Goal: Information Seeking & Learning: Learn about a topic

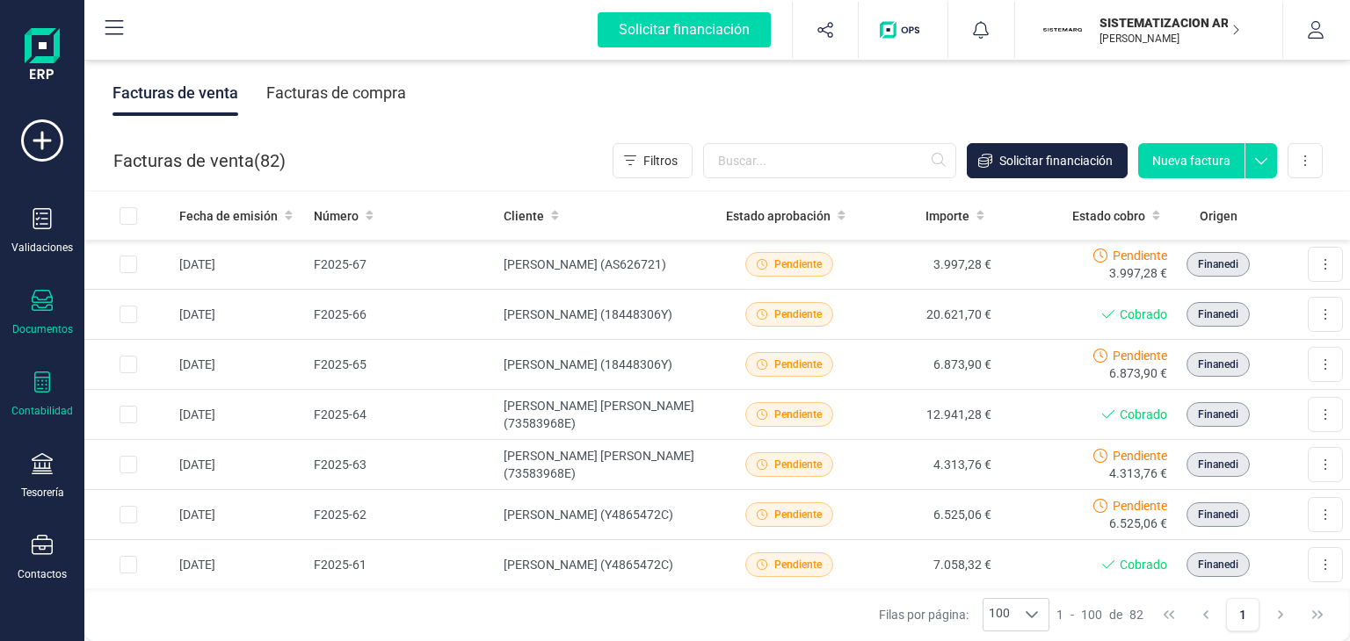
click at [42, 384] on icon at bounding box center [42, 382] width 21 height 21
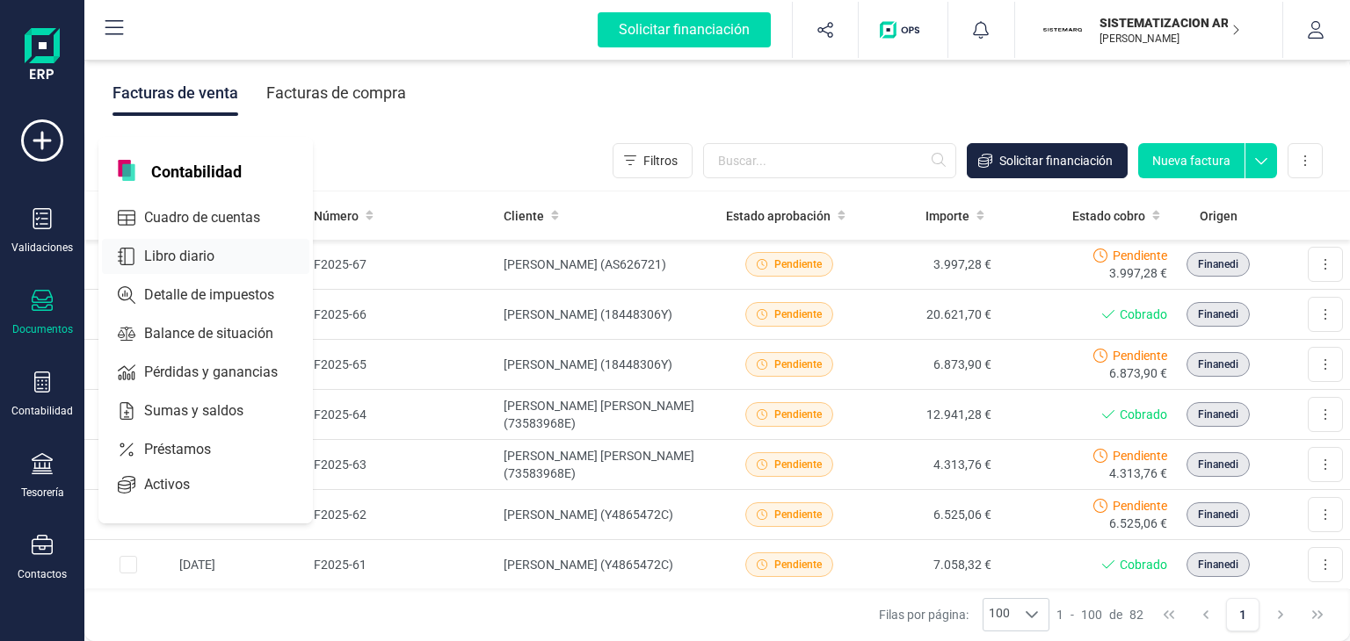
click at [177, 250] on span "Libro diario" at bounding box center [191, 256] width 109 height 21
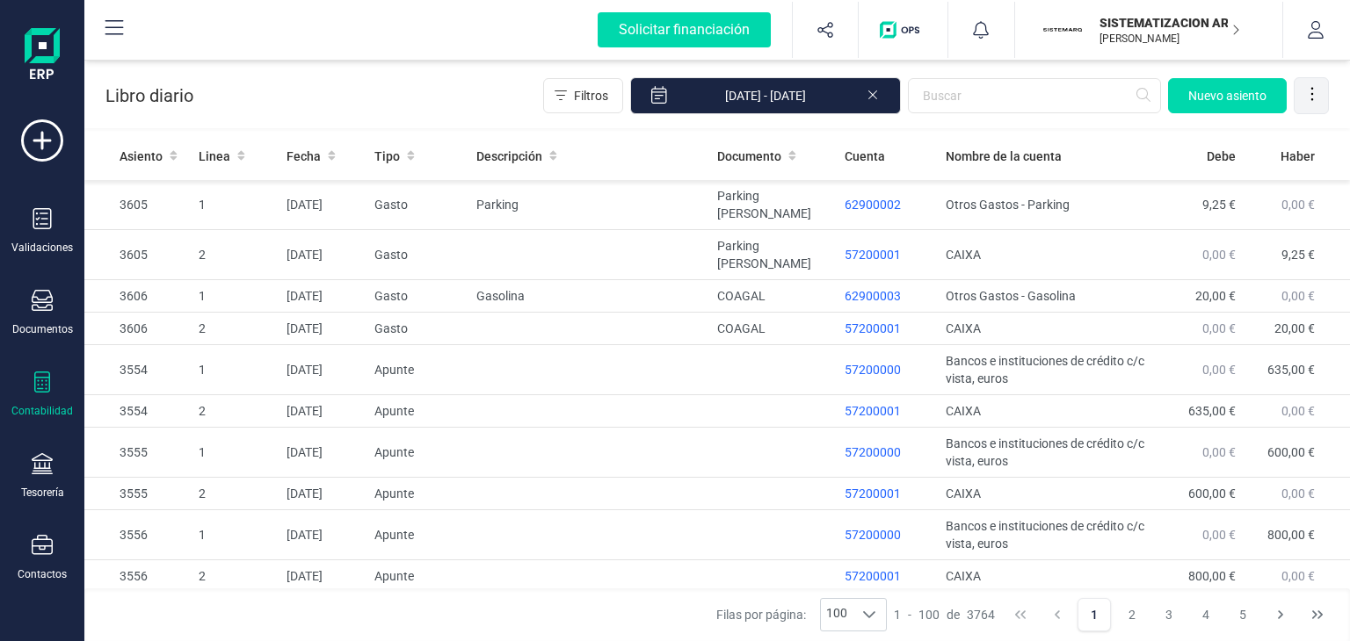
click at [1309, 99] on icon at bounding box center [1312, 94] width 18 height 18
click at [597, 96] on span "Filtros" at bounding box center [591, 96] width 34 height 18
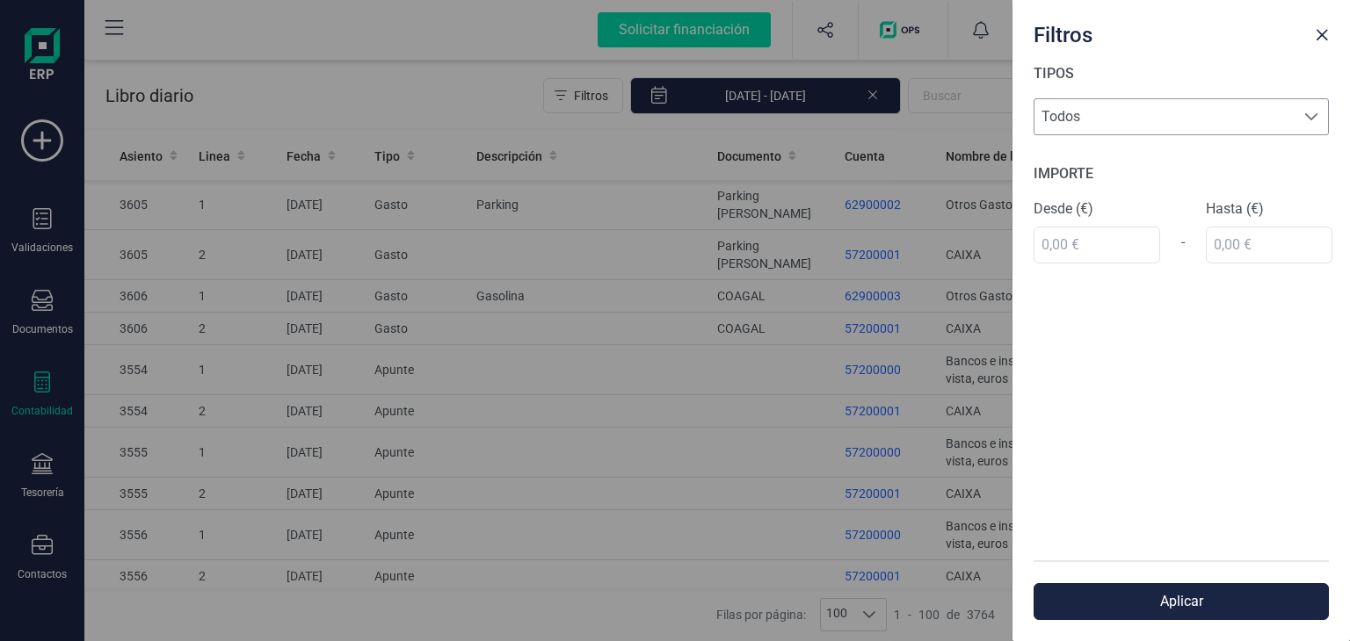
click at [1321, 118] on div at bounding box center [1310, 116] width 33 height 35
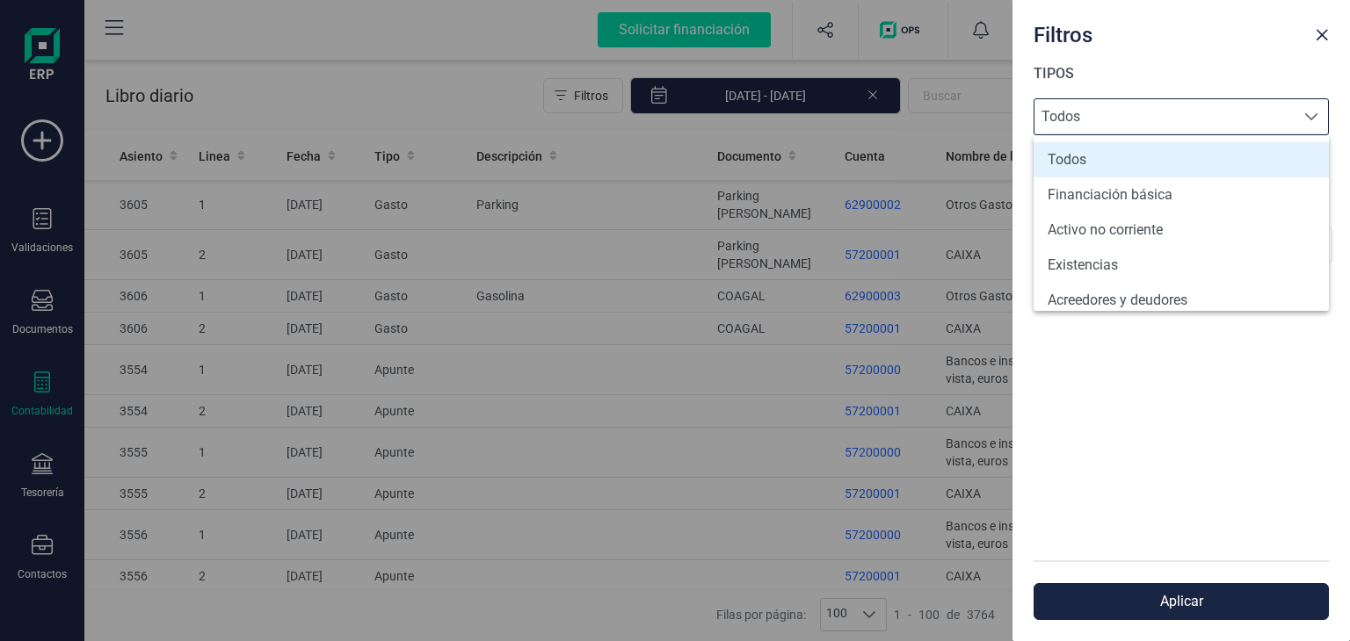
click at [1321, 118] on div at bounding box center [1310, 116] width 33 height 35
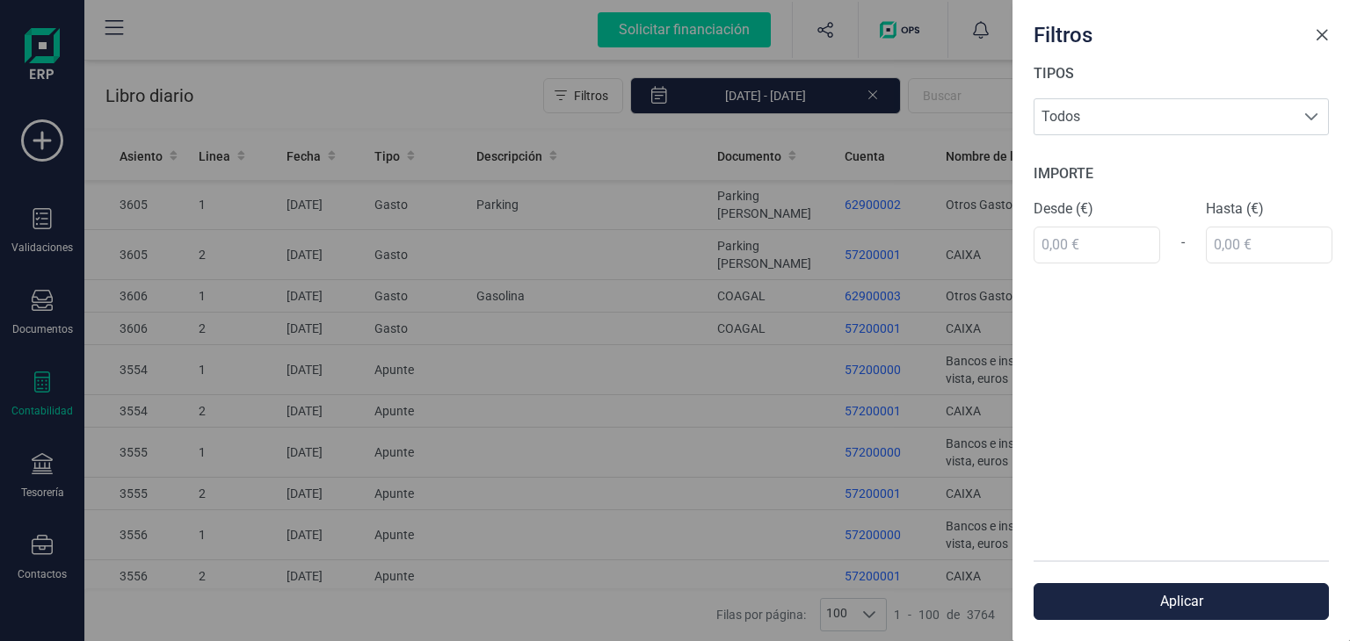
click at [1322, 26] on button "Close" at bounding box center [1321, 35] width 28 height 28
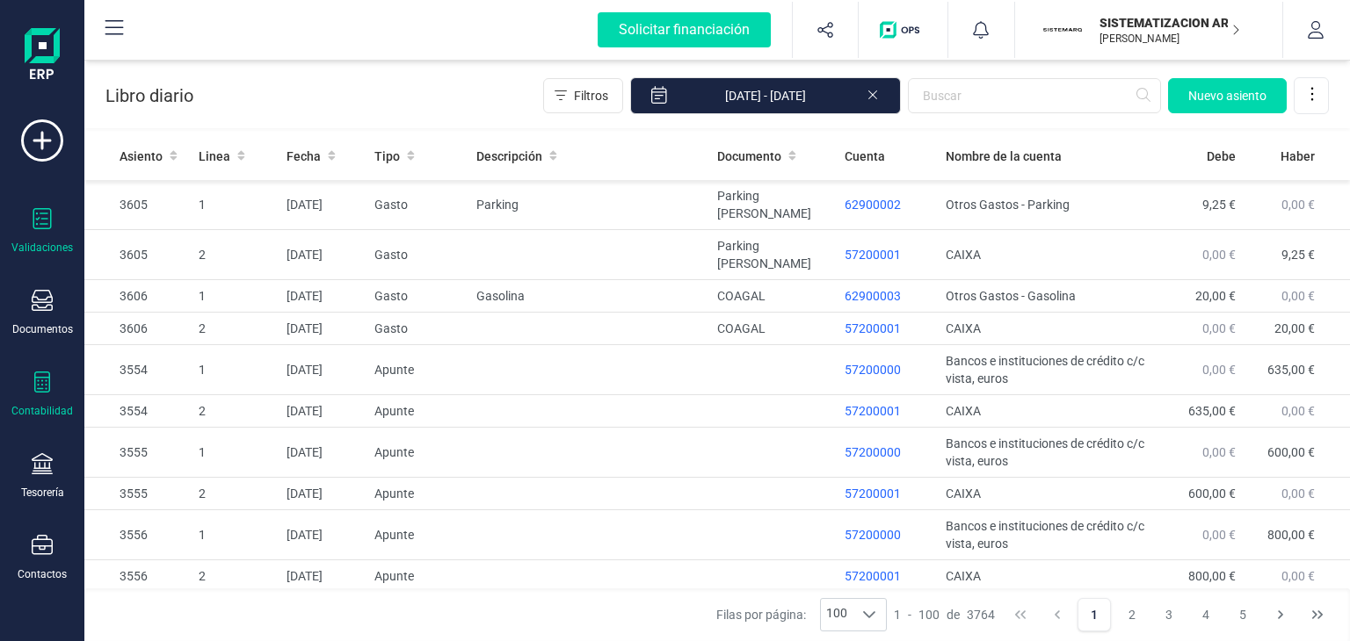
click at [36, 221] on icon at bounding box center [42, 218] width 21 height 21
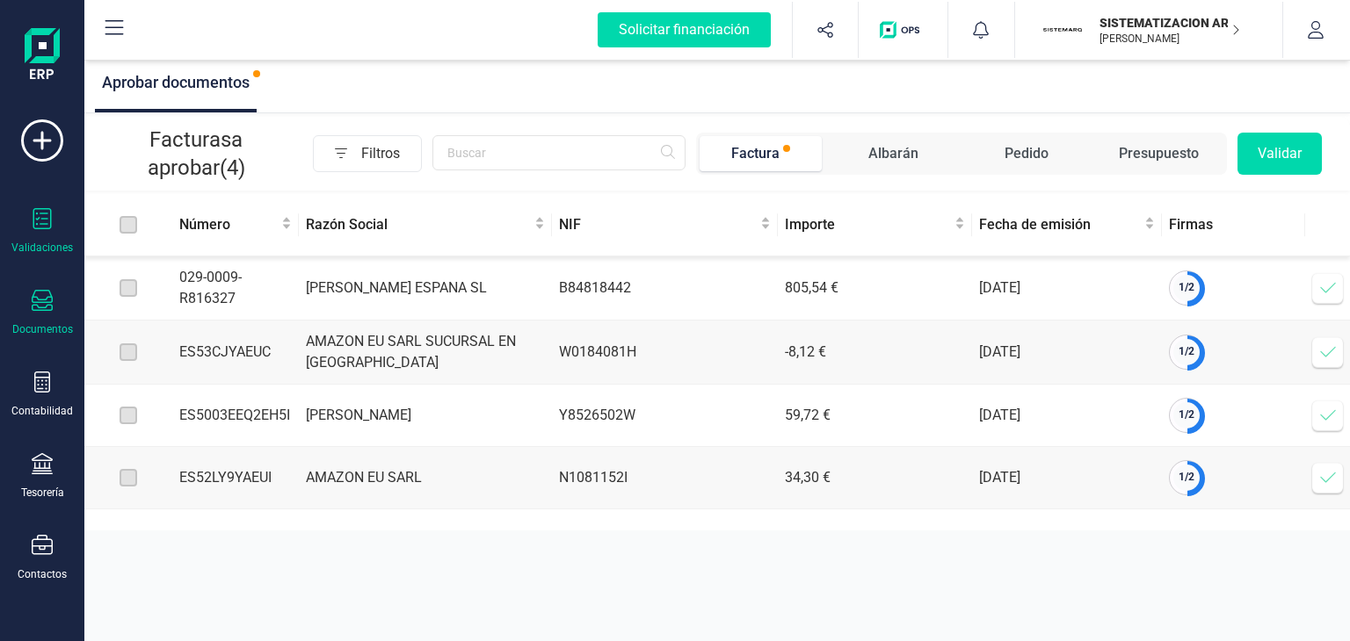
click at [38, 303] on icon at bounding box center [42, 300] width 21 height 21
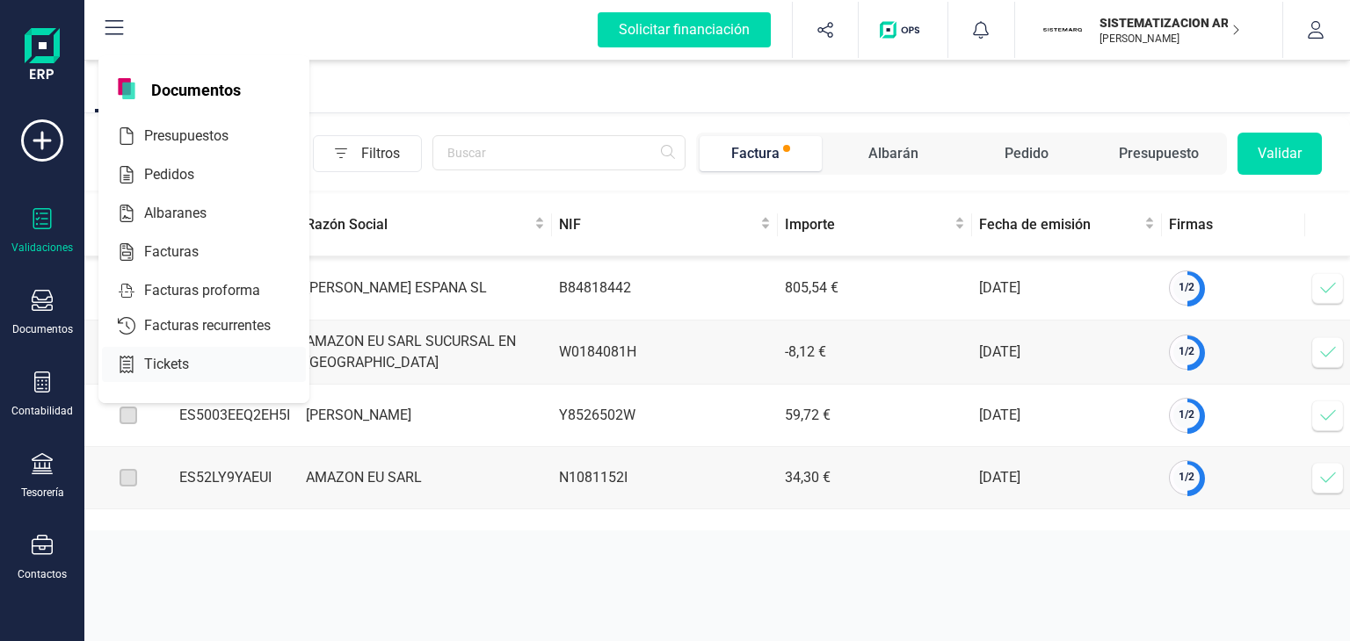
click at [163, 356] on span "Tickets" at bounding box center [178, 364] width 83 height 21
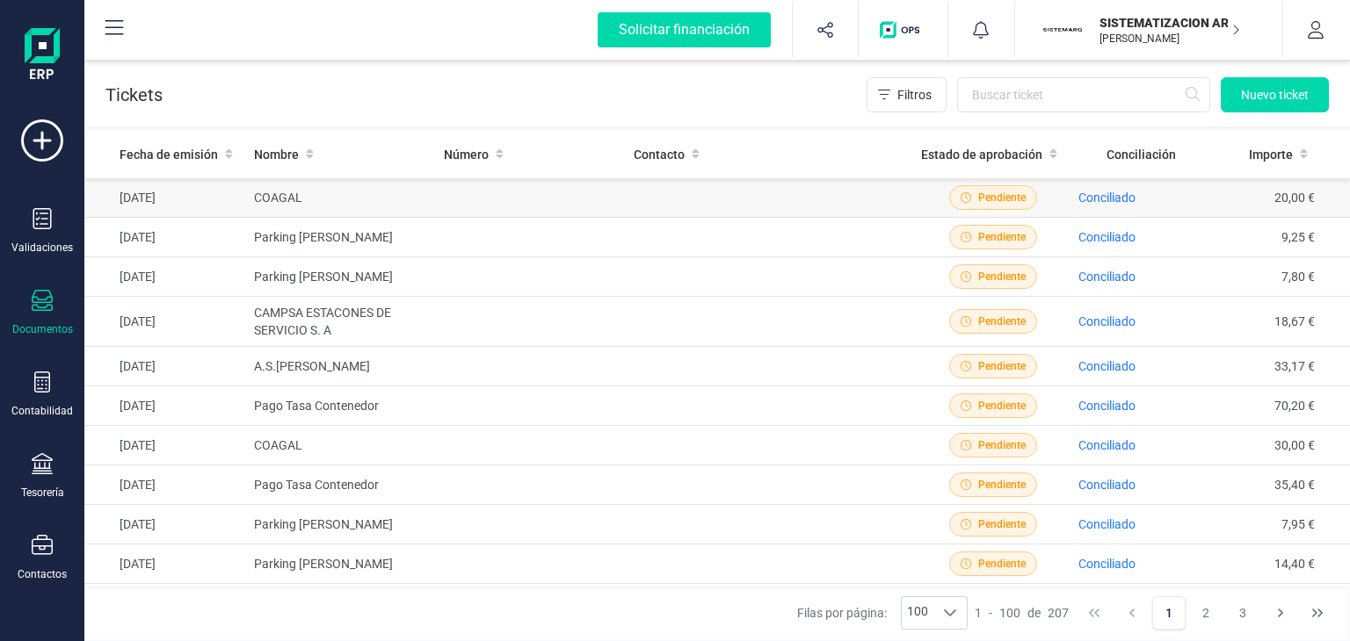
click at [549, 198] on td at bounding box center [532, 198] width 190 height 40
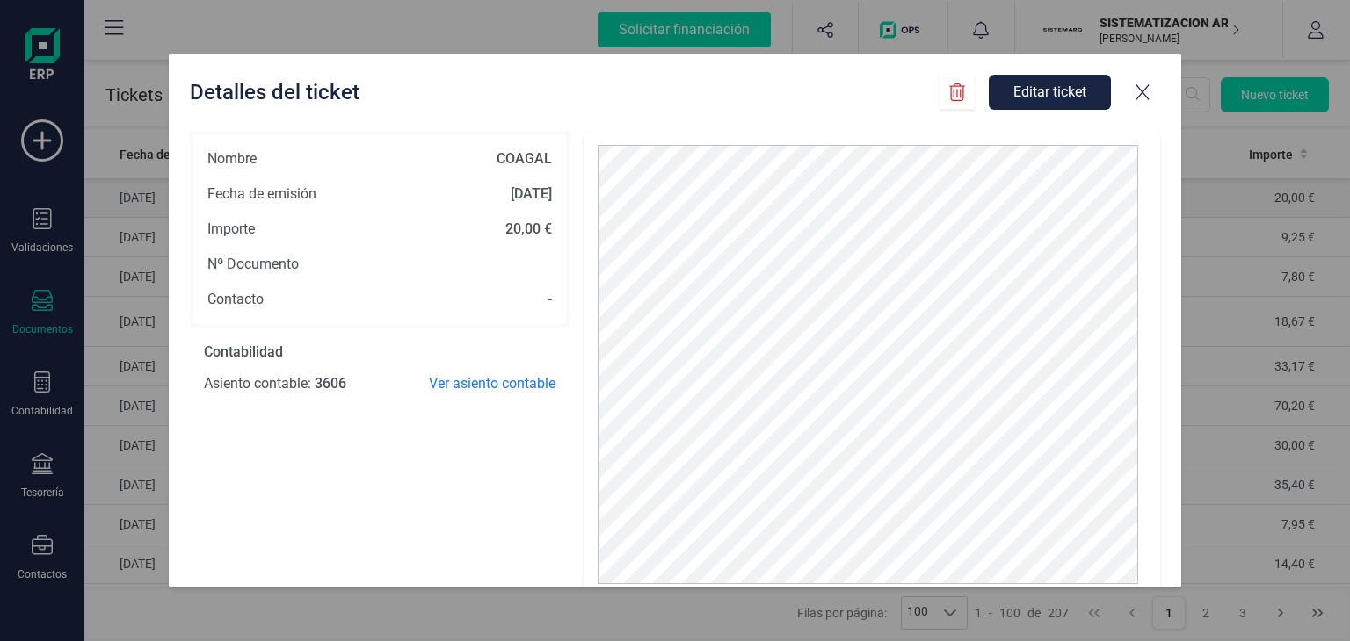
scroll to position [11, 0]
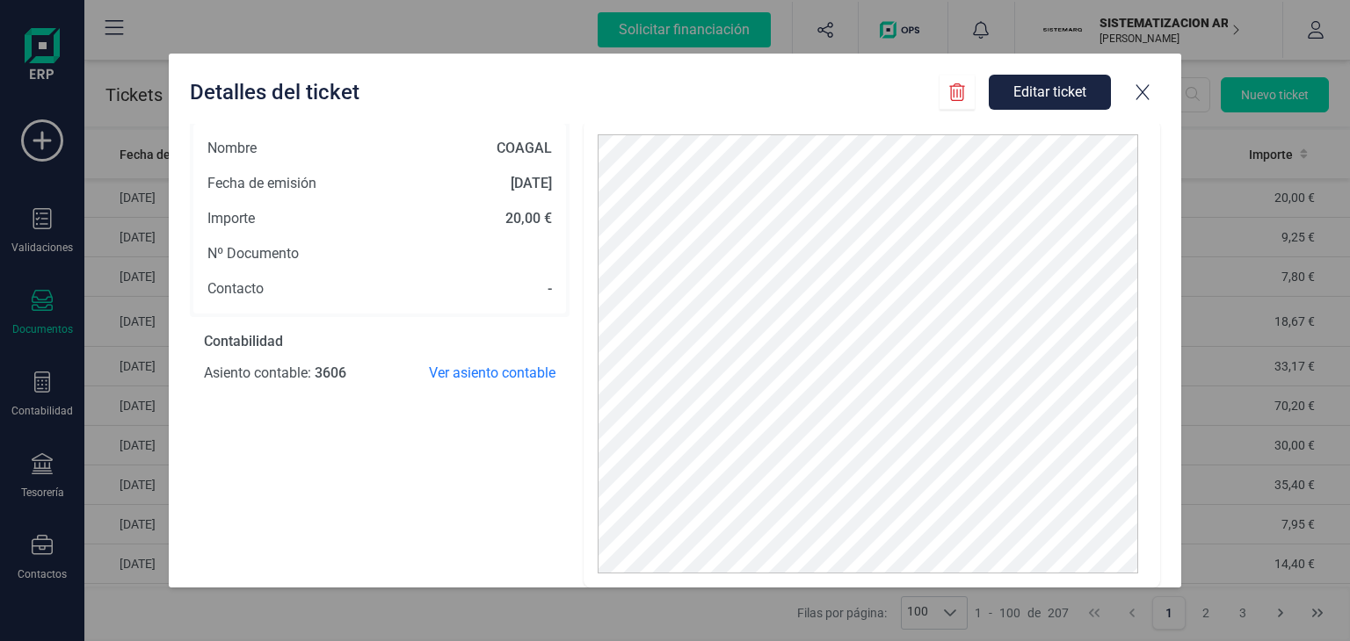
click at [1144, 90] on icon at bounding box center [1142, 92] width 13 height 16
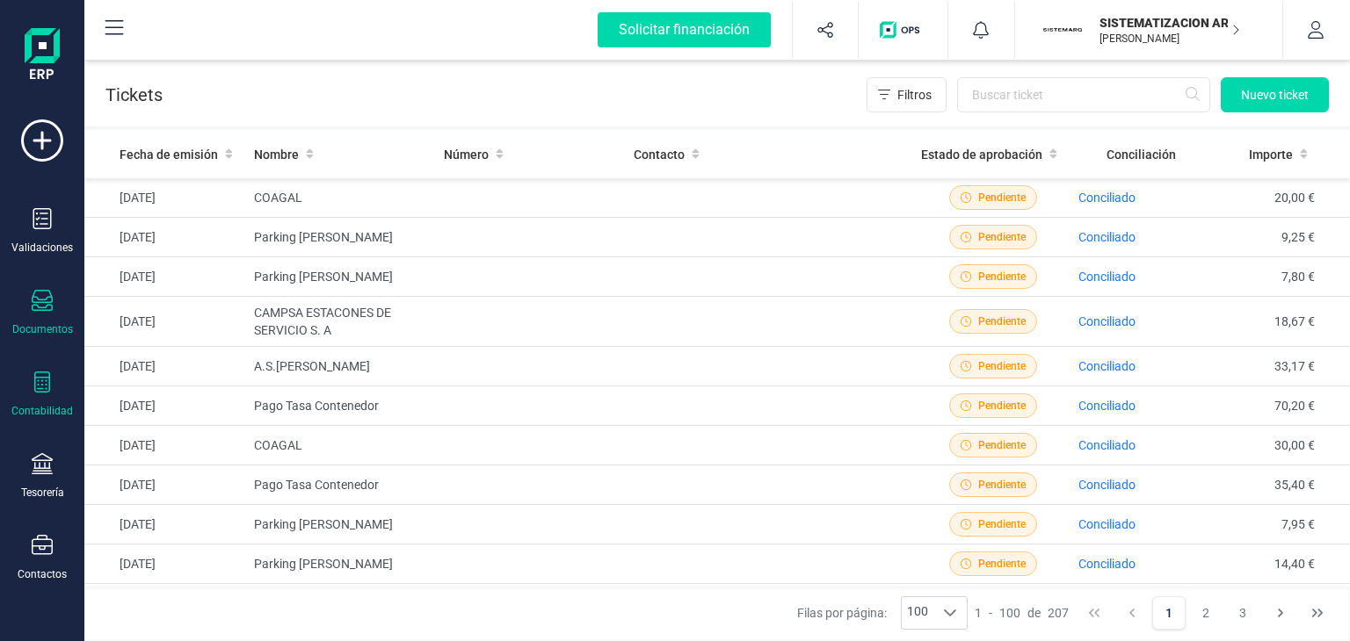
click at [42, 387] on icon at bounding box center [42, 382] width 16 height 21
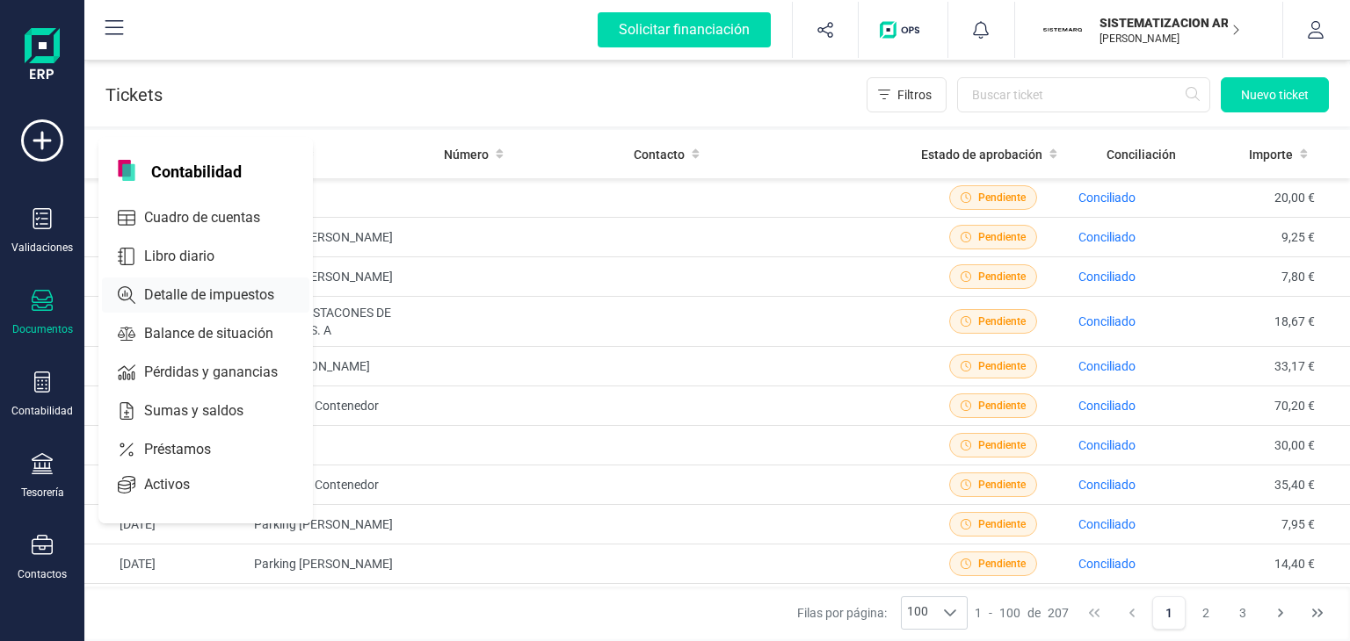
click at [186, 292] on span "Detalle de impuestos" at bounding box center [221, 295] width 169 height 21
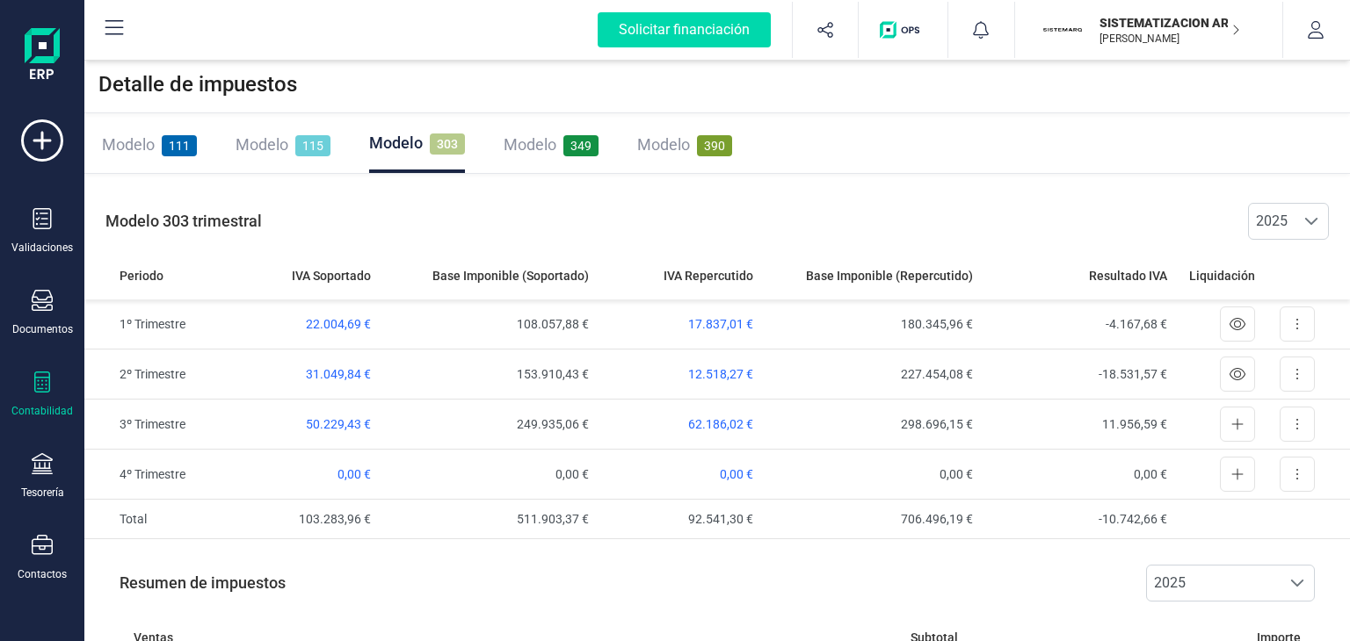
click at [563, 150] on span "349" at bounding box center [580, 145] width 35 height 21
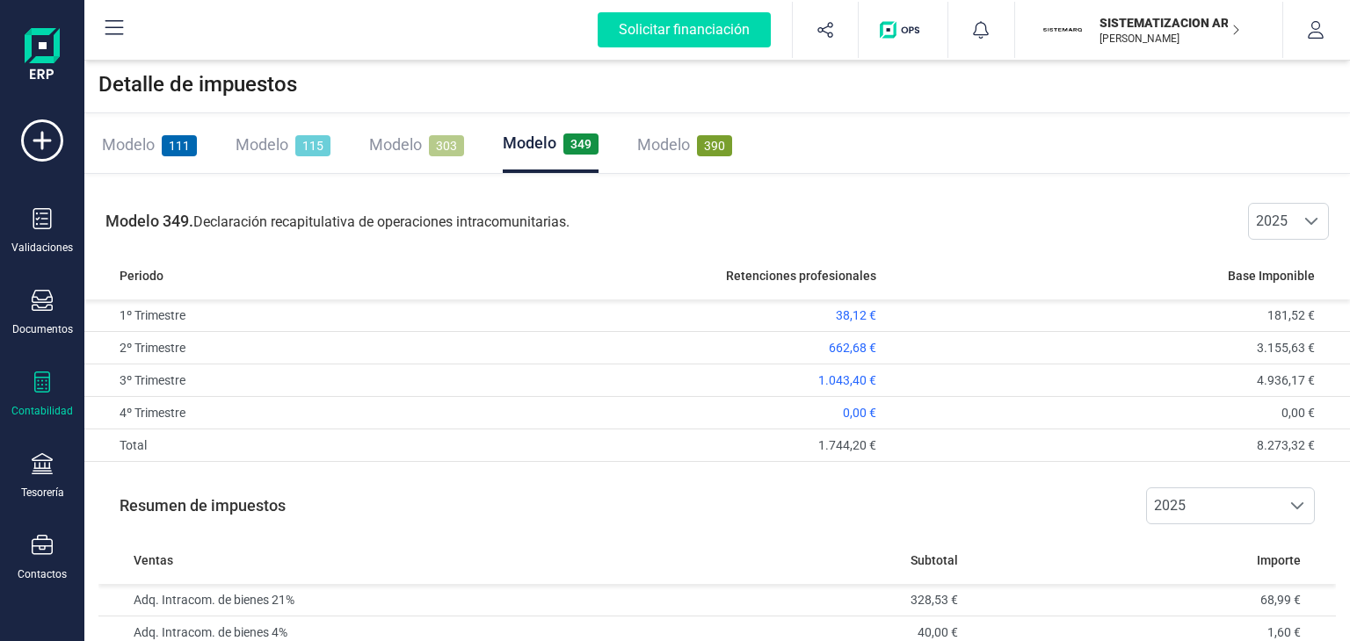
click at [680, 143] on span "Modelo" at bounding box center [663, 144] width 53 height 18
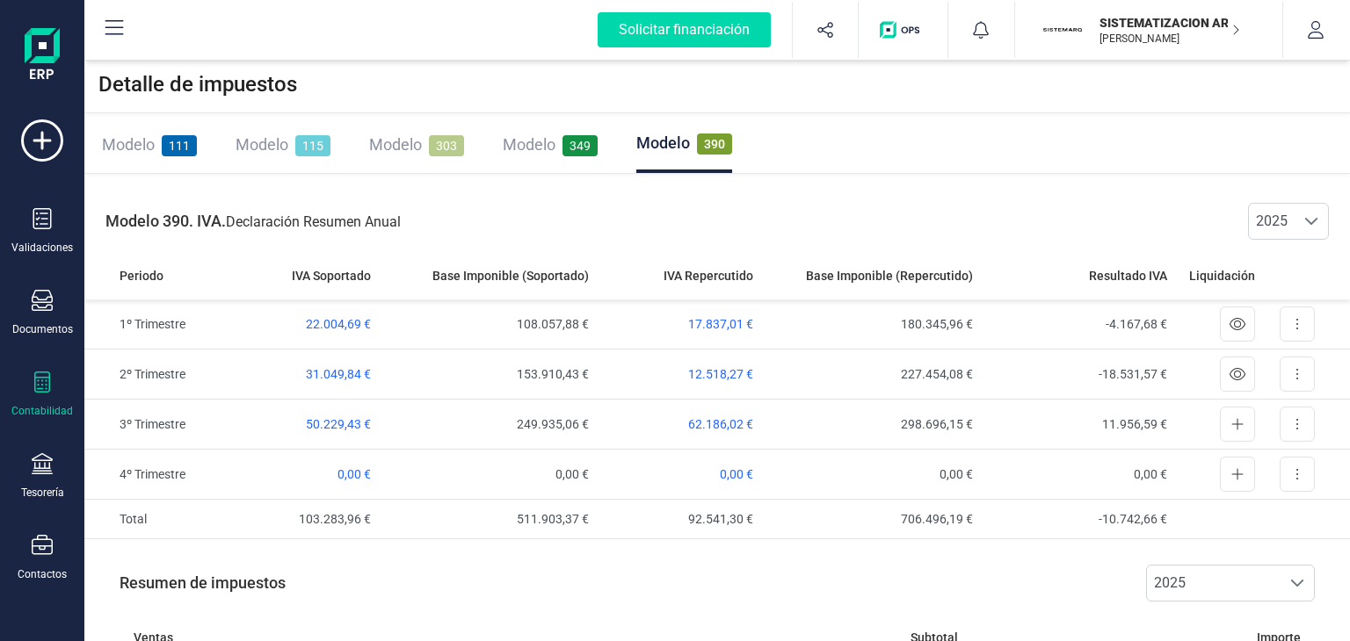
click at [560, 145] on div "Modelo 349" at bounding box center [550, 145] width 95 height 25
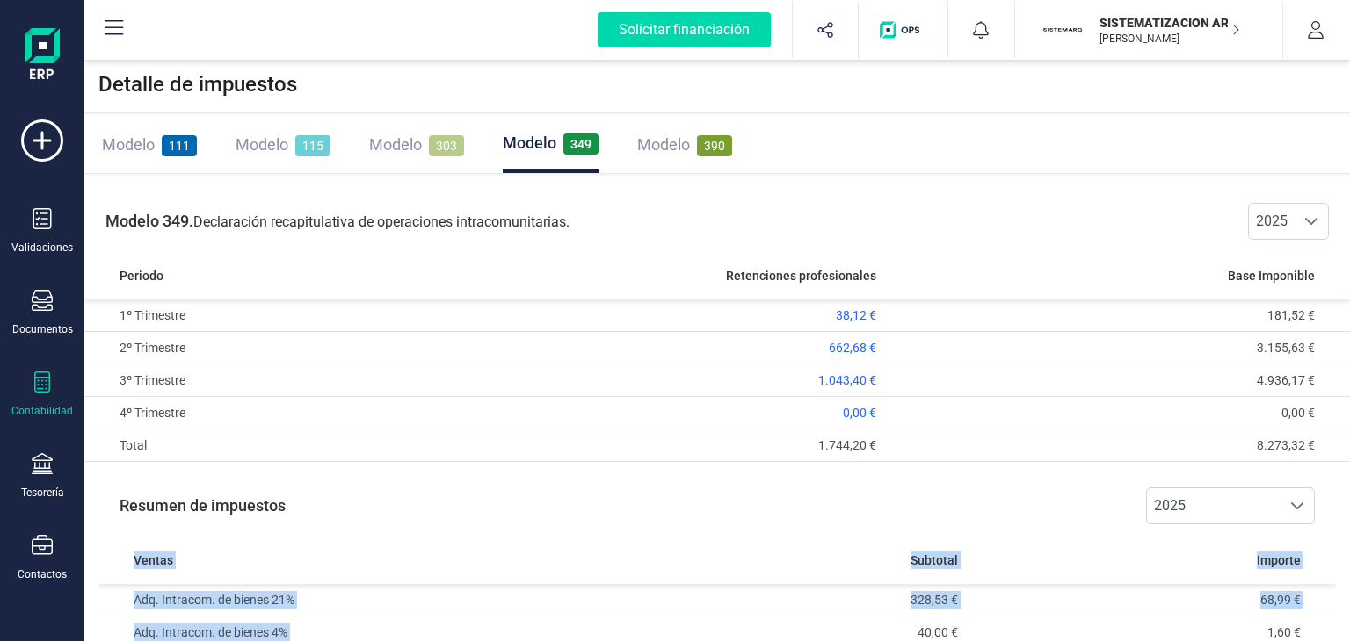
drag, startPoint x: 800, startPoint y: 581, endPoint x: 810, endPoint y: 682, distance: 101.6
click at [810, 641] on html "Solicitar financiación Importaciones completadas 0 / 0 SISTEMATIZACION ARQUITEC…" at bounding box center [675, 320] width 1350 height 641
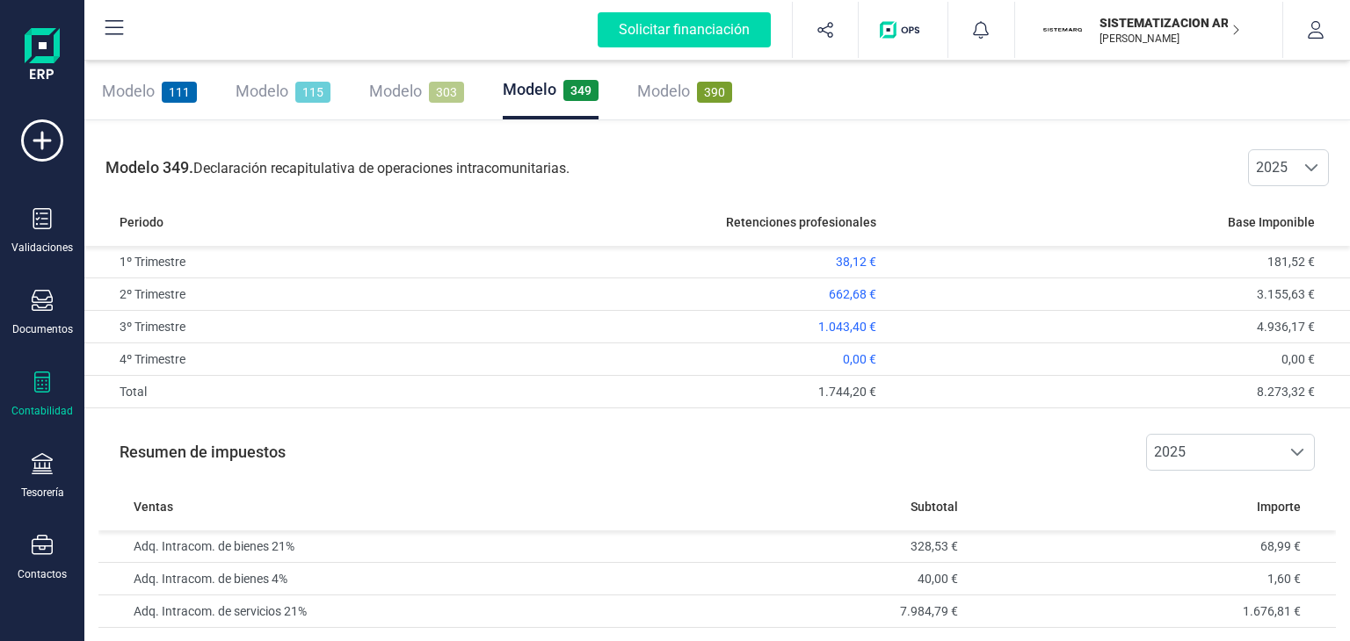
click at [718, 87] on span "390" at bounding box center [714, 92] width 35 height 21
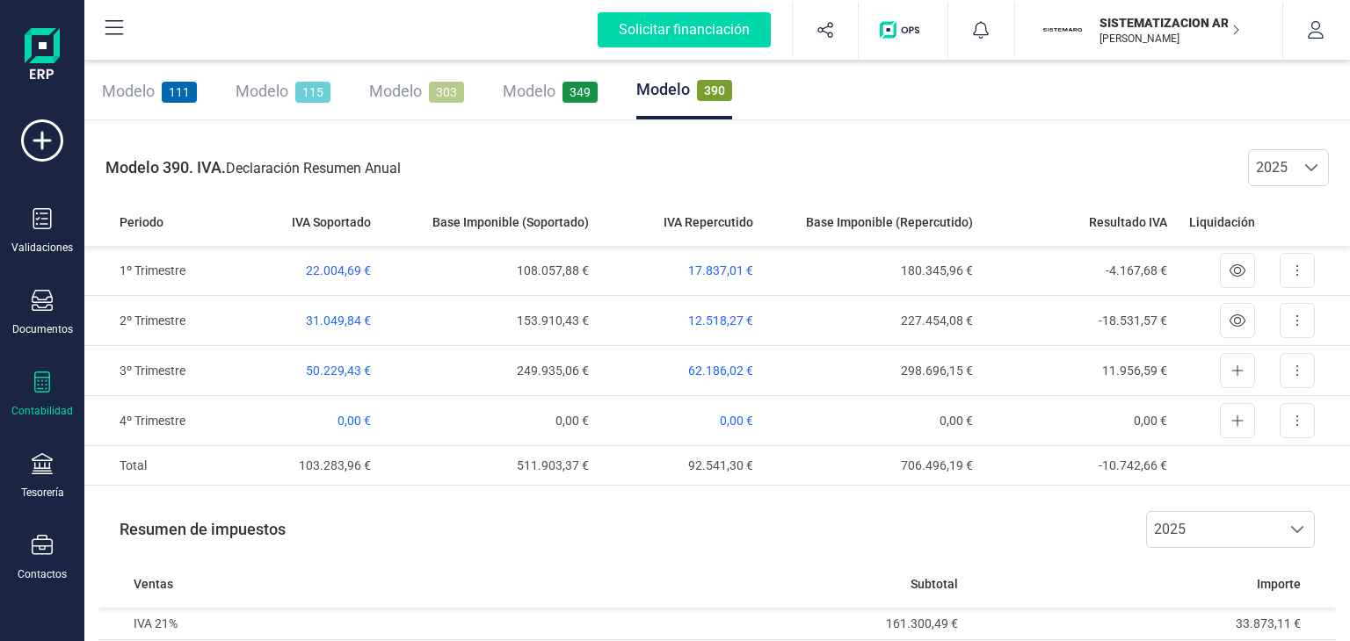
click at [548, 92] on span "Modelo" at bounding box center [529, 91] width 53 height 18
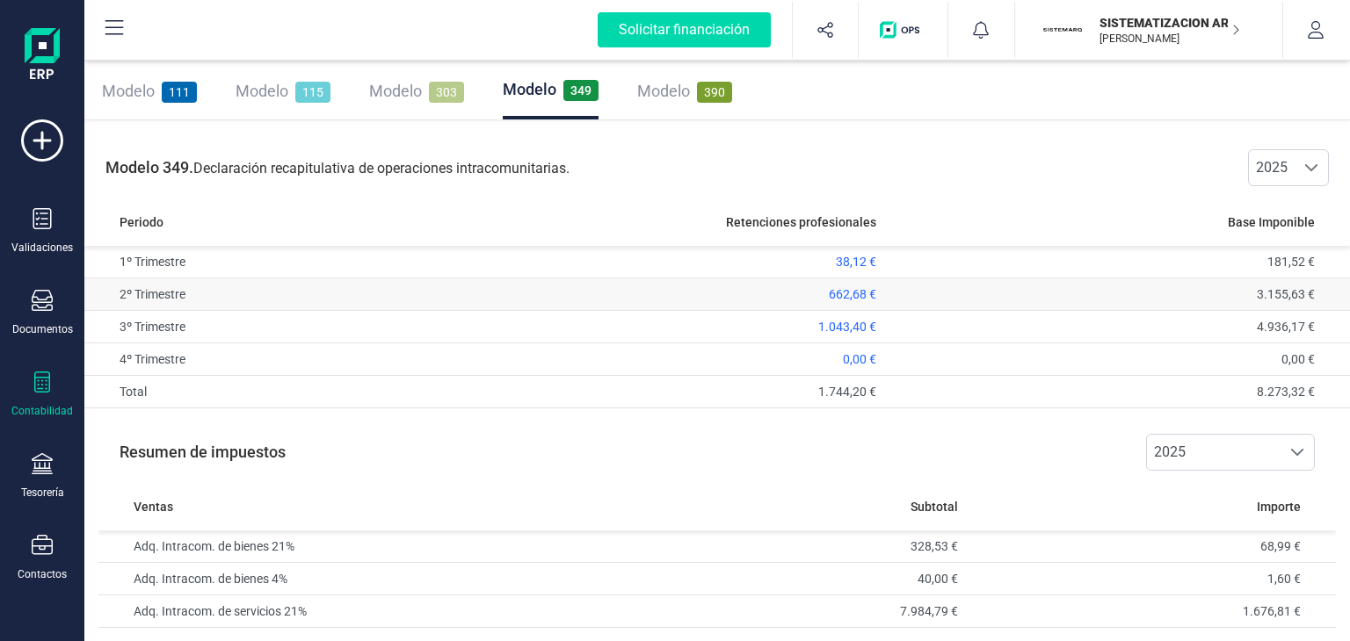
click at [1080, 288] on td "3.155,63 €" at bounding box center [1116, 295] width 467 height 32
click at [954, 545] on td "328,53 €" at bounding box center [778, 547] width 371 height 33
click at [935, 504] on span "Subtotal" at bounding box center [933, 507] width 47 height 18
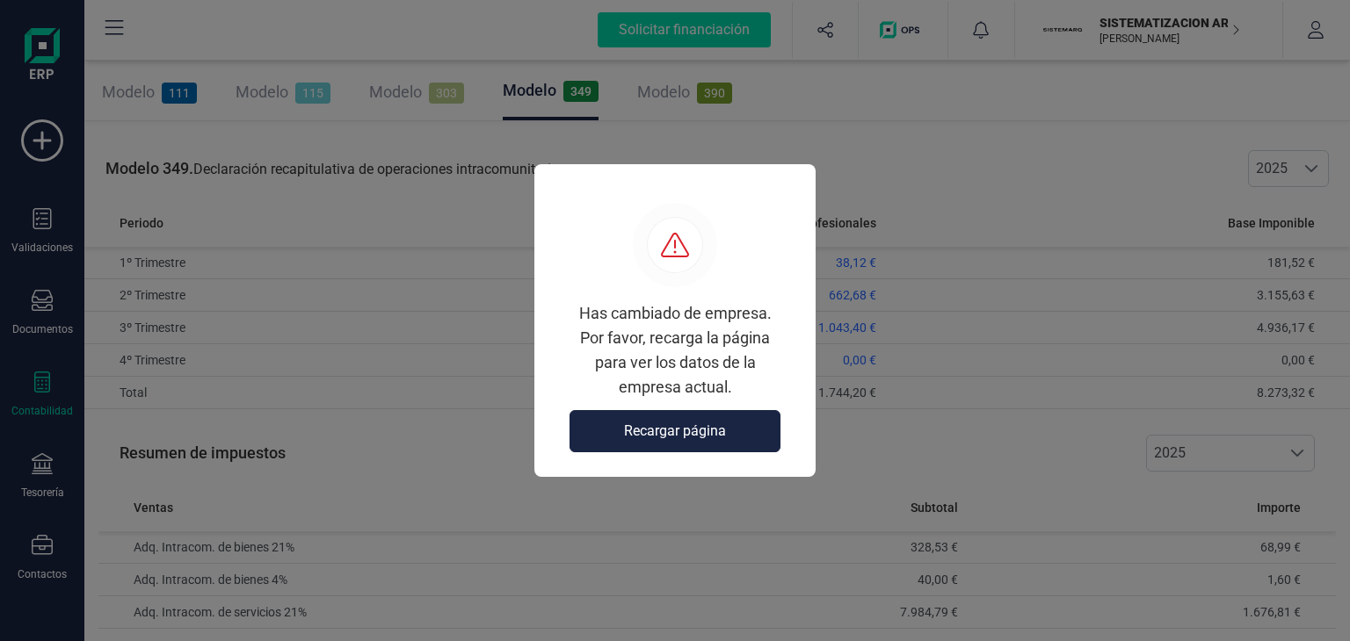
scroll to position [0, 0]
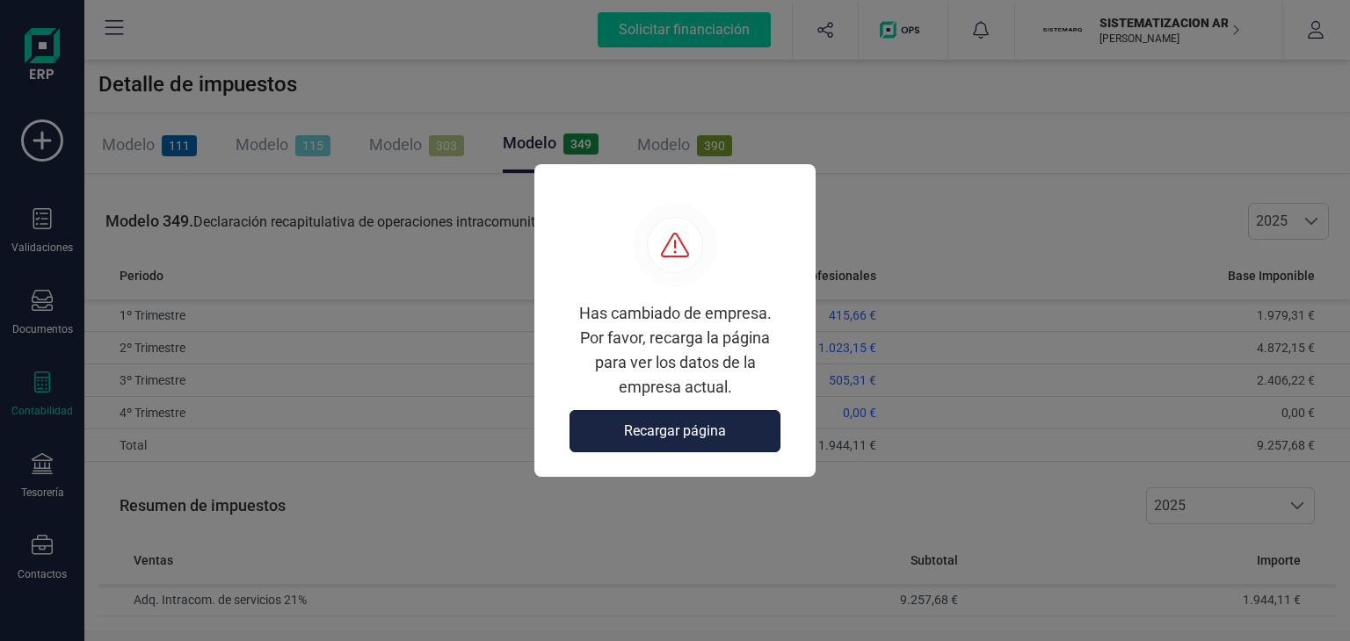
click at [673, 430] on span "Recargar página" at bounding box center [675, 431] width 102 height 21
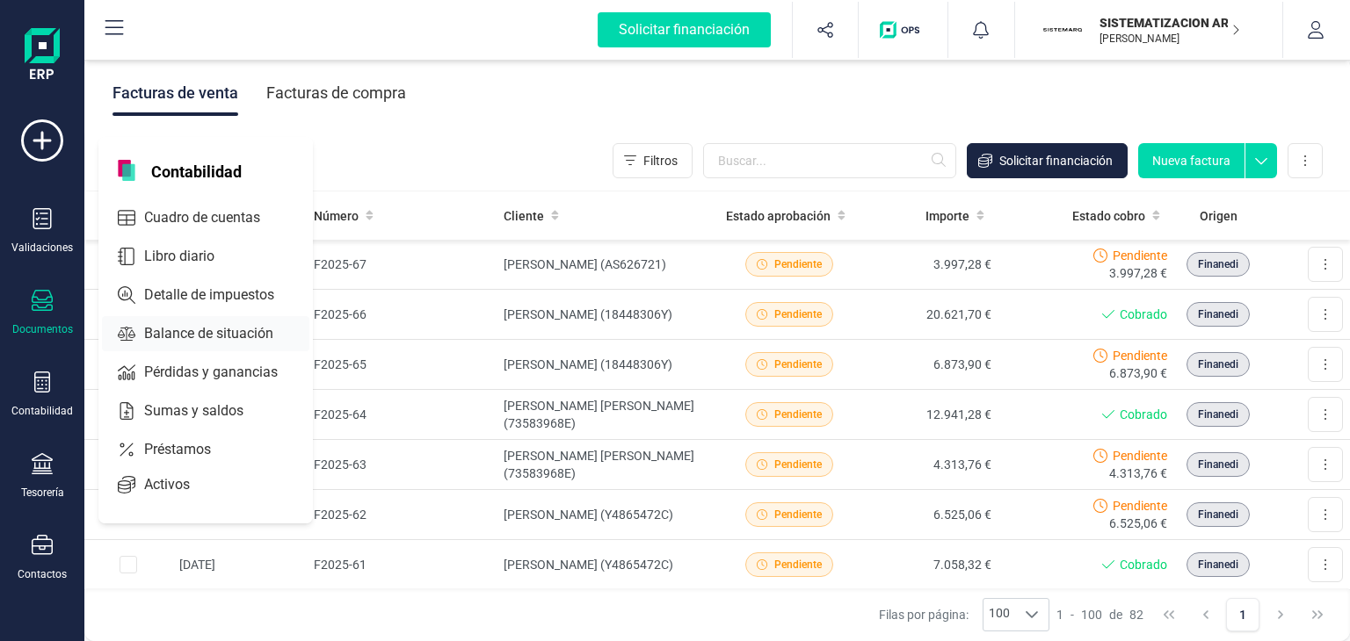
click at [239, 335] on span "Balance de situación" at bounding box center [221, 333] width 168 height 21
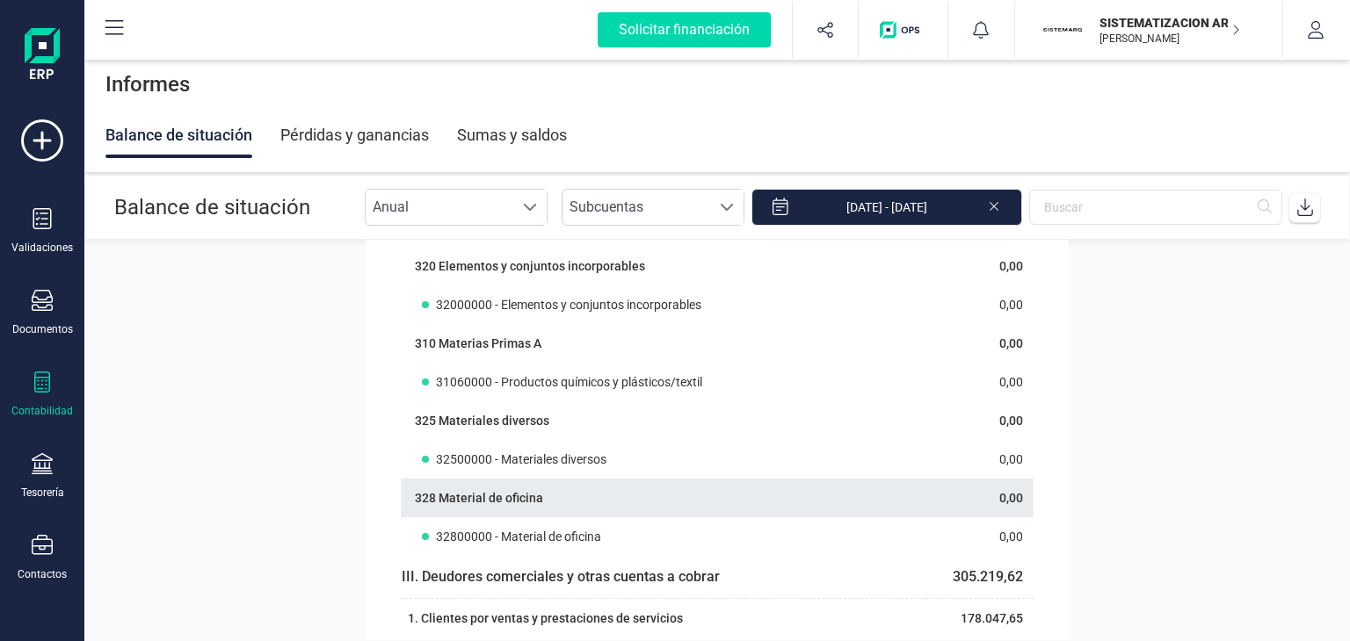
scroll to position [1494, 0]
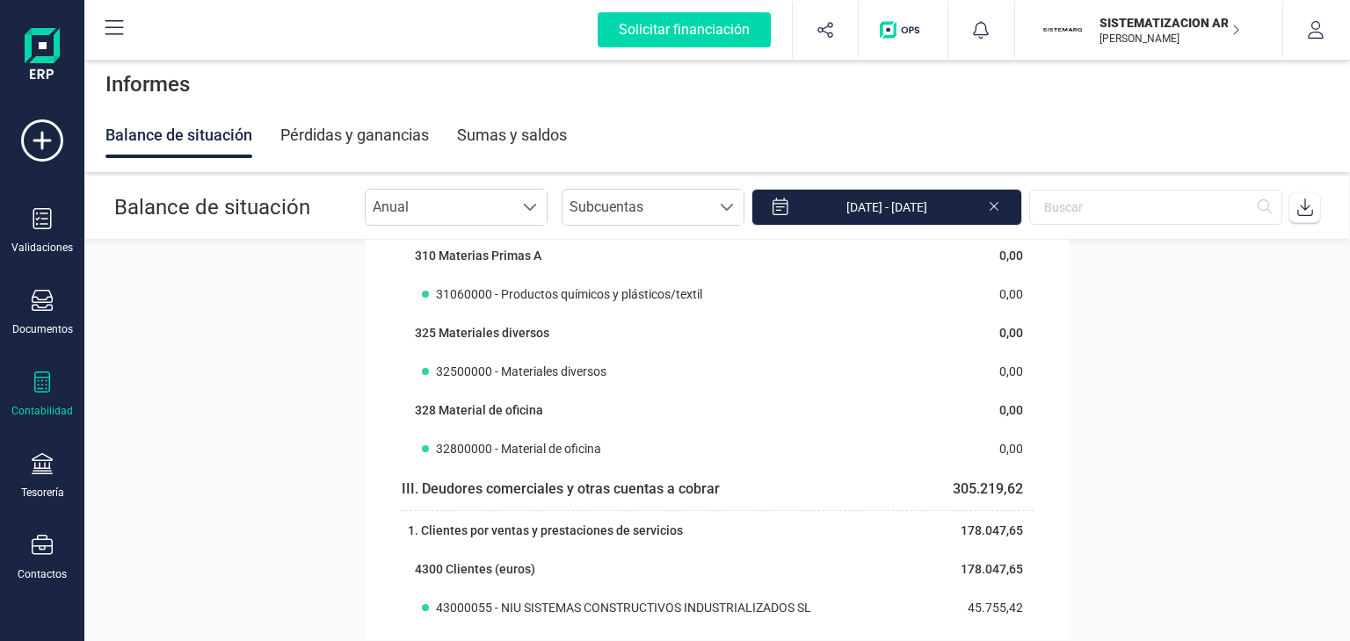
click at [1181, 16] on p "SISTEMATIZACION ARQUITECTONICA EN REFORMAS SL" at bounding box center [1169, 23] width 141 height 18
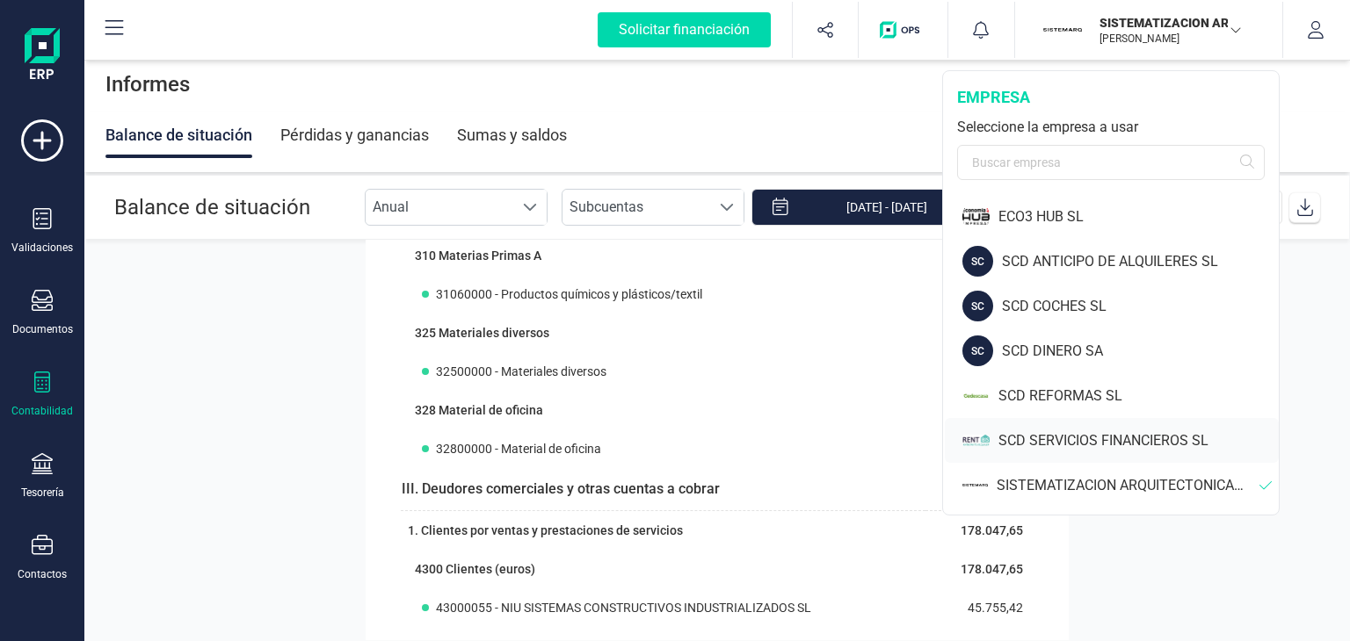
click at [1056, 445] on div "SCD SERVICIOS FINANCIEROS SL" at bounding box center [1138, 441] width 280 height 21
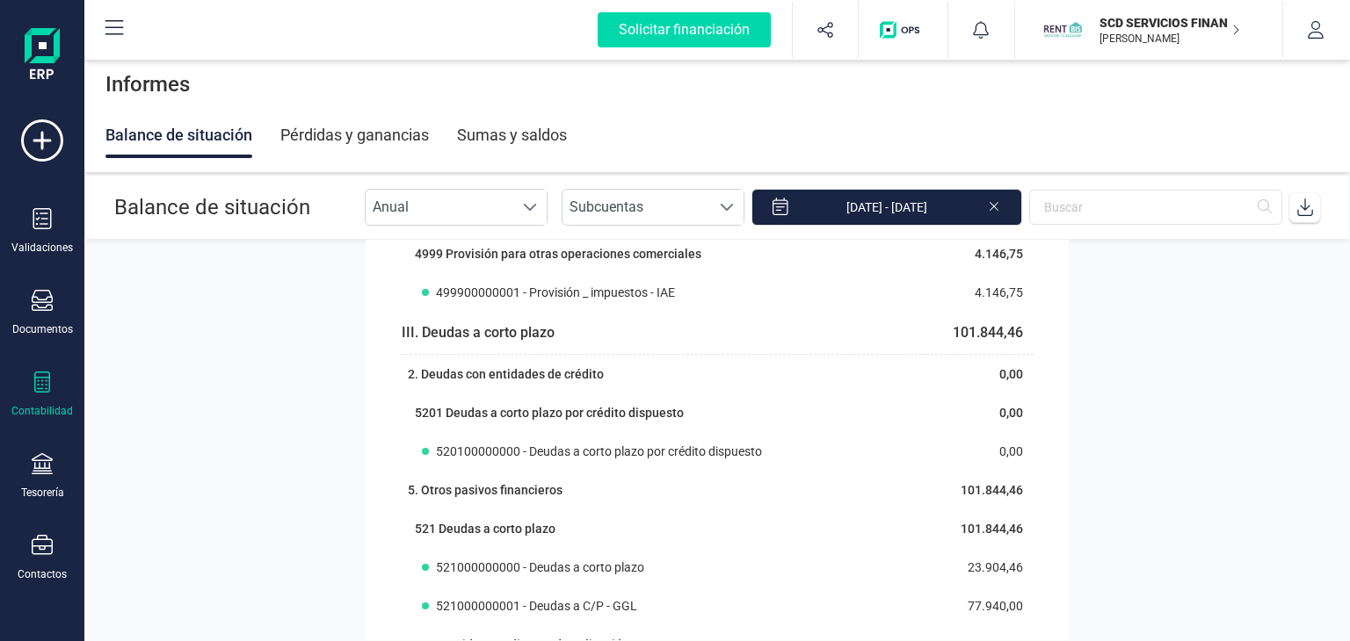
scroll to position [9336, 0]
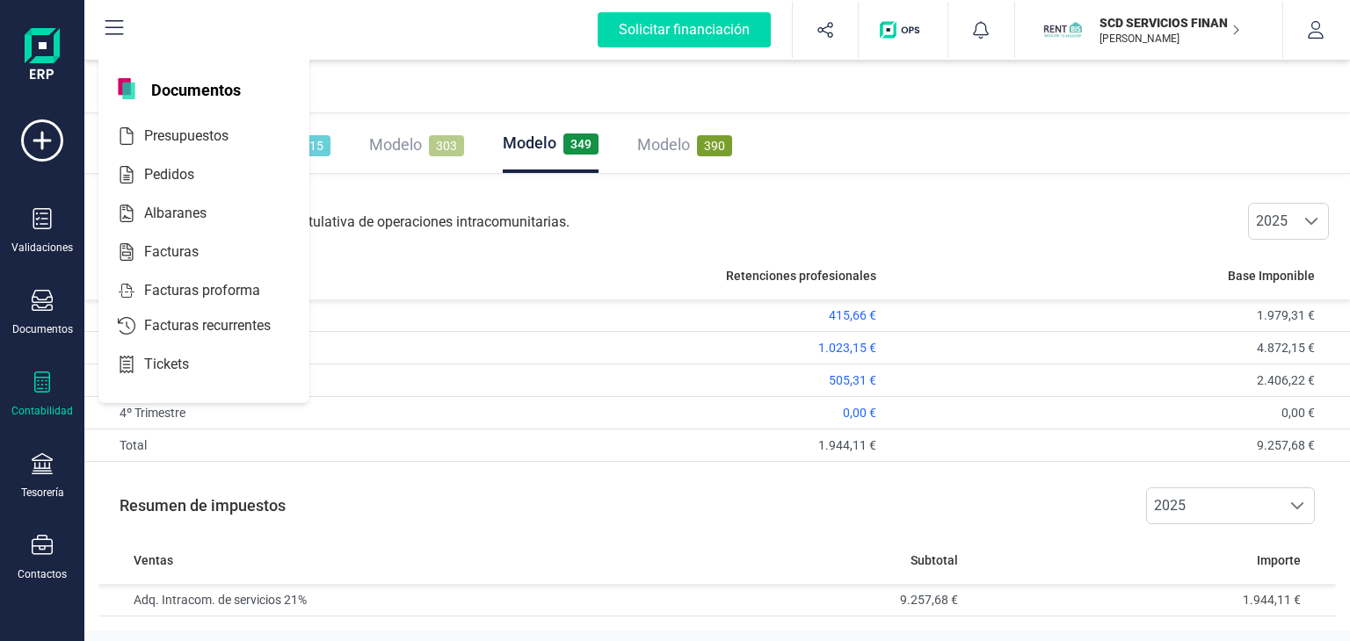
click at [35, 380] on icon at bounding box center [42, 382] width 21 height 21
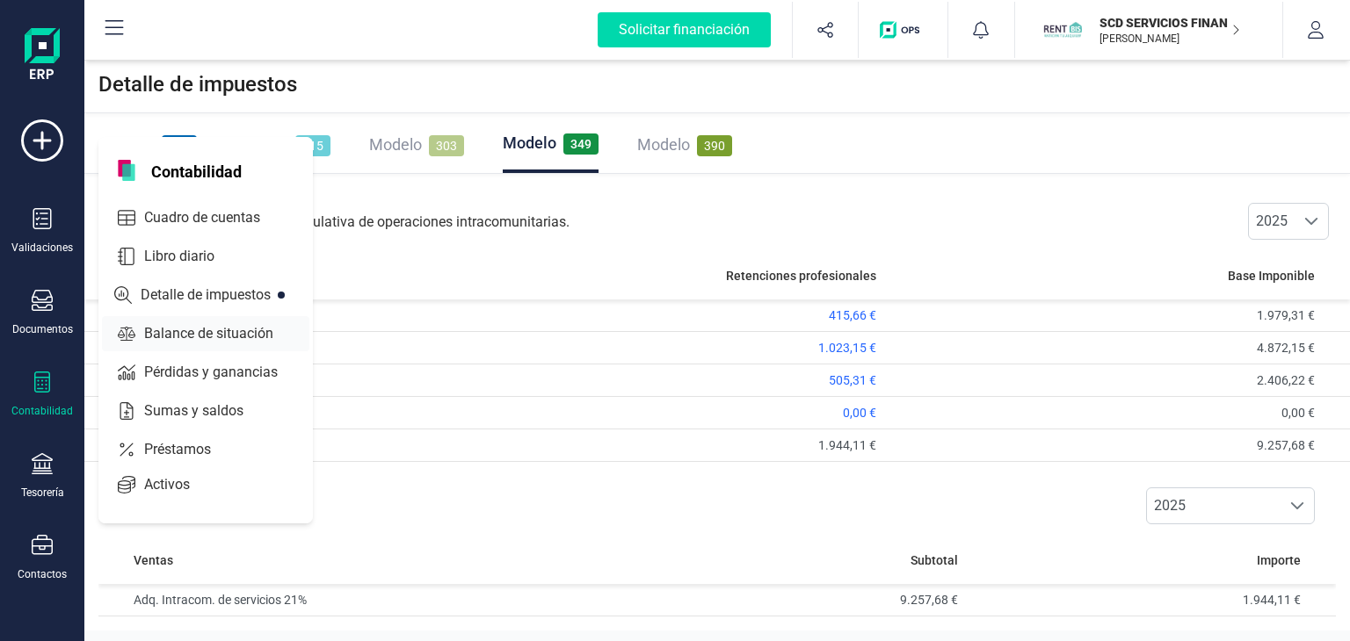
click at [227, 330] on span "Balance de situación" at bounding box center [221, 333] width 168 height 21
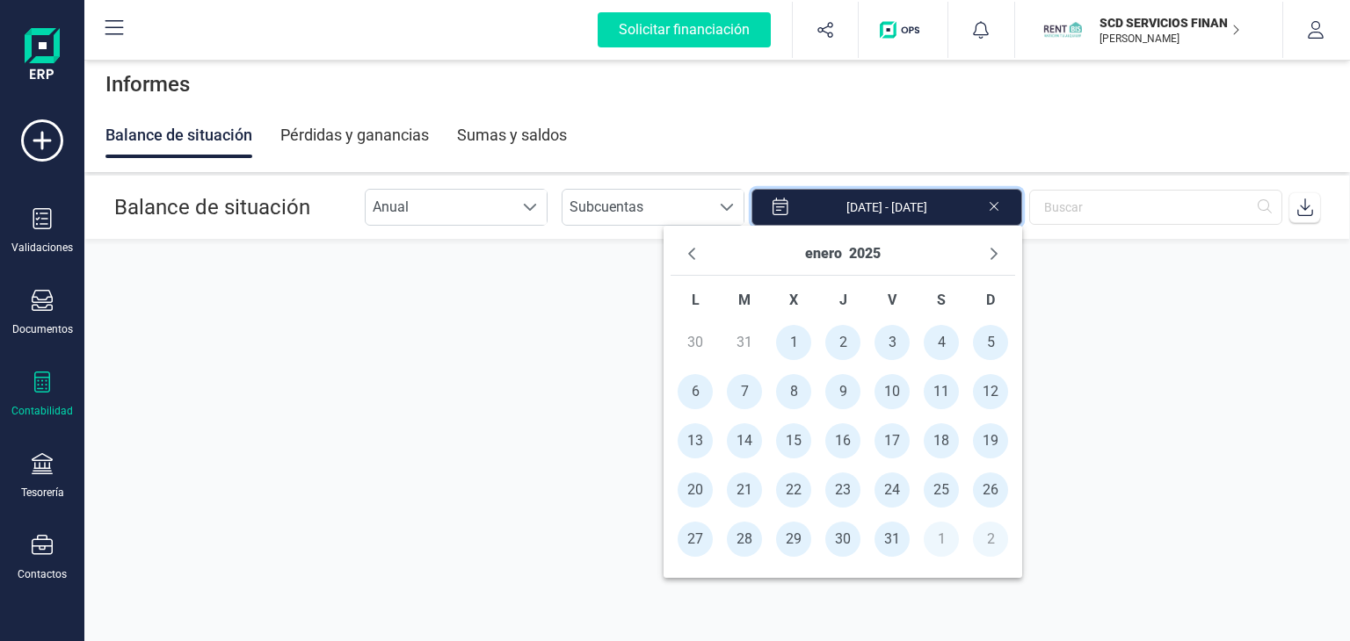
click at [974, 205] on input "[DATE] - [DATE]" at bounding box center [886, 207] width 271 height 37
click at [833, 257] on button "enero" at bounding box center [823, 254] width 37 height 28
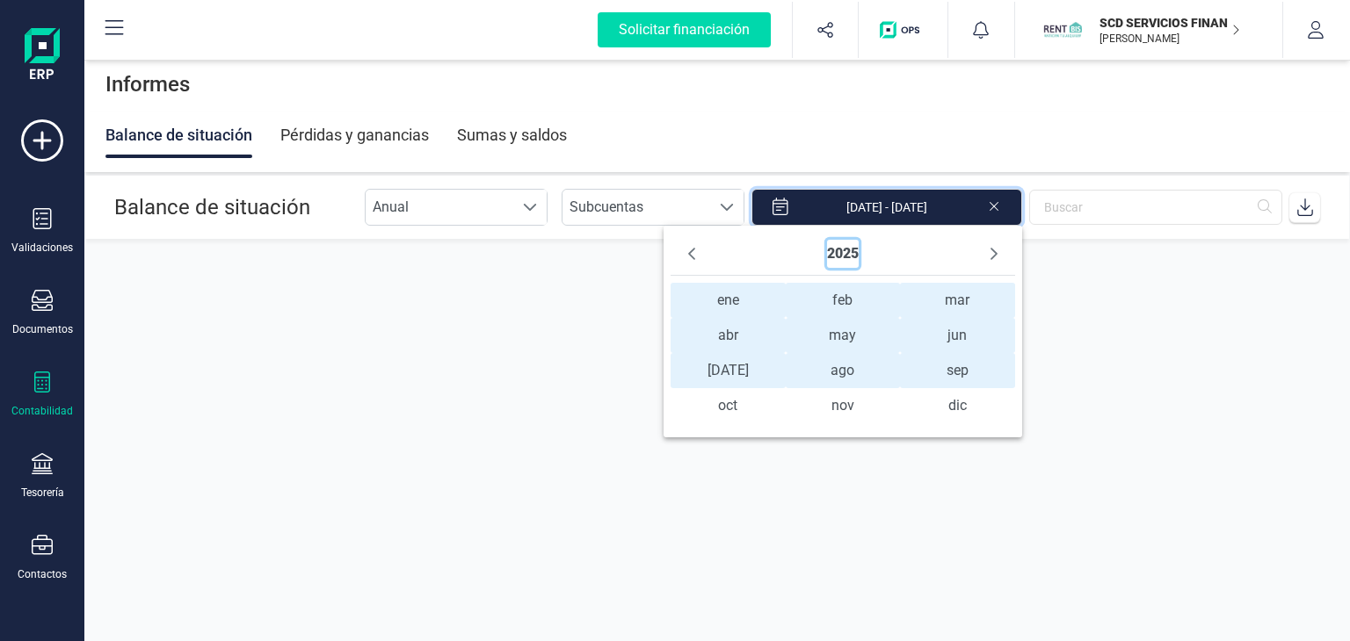
click at [842, 250] on button "2025" at bounding box center [843, 254] width 32 height 28
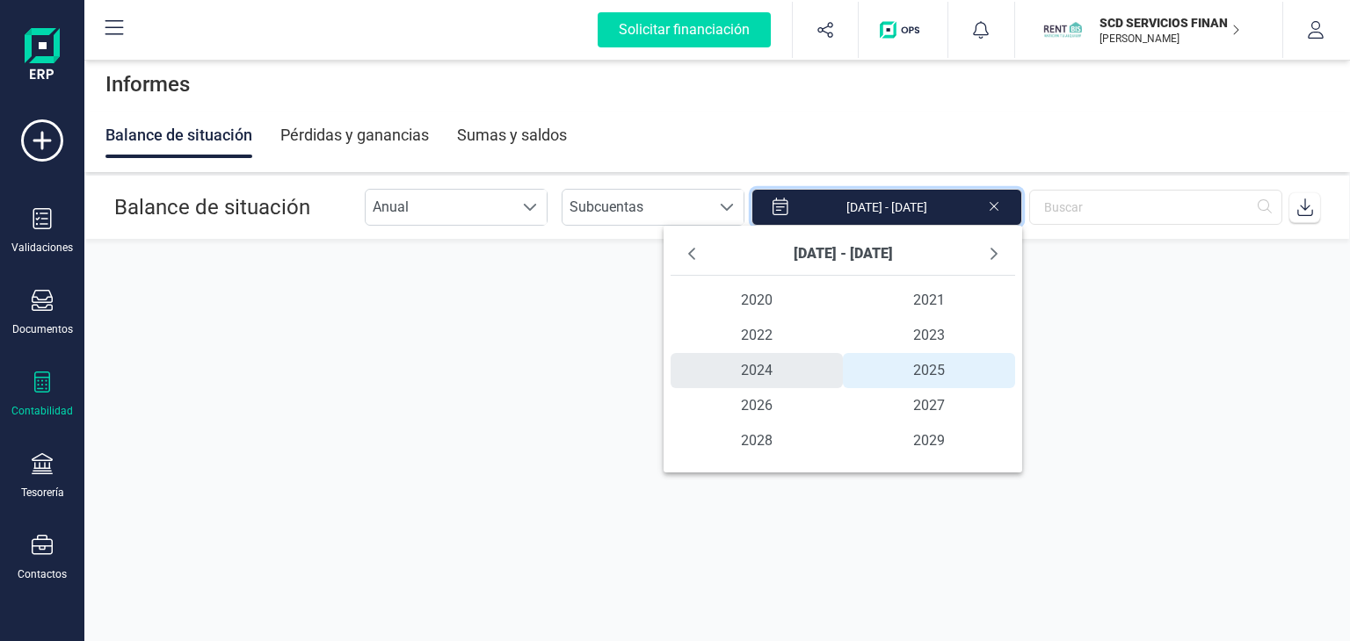
click at [755, 361] on span "2024" at bounding box center [756, 370] width 172 height 35
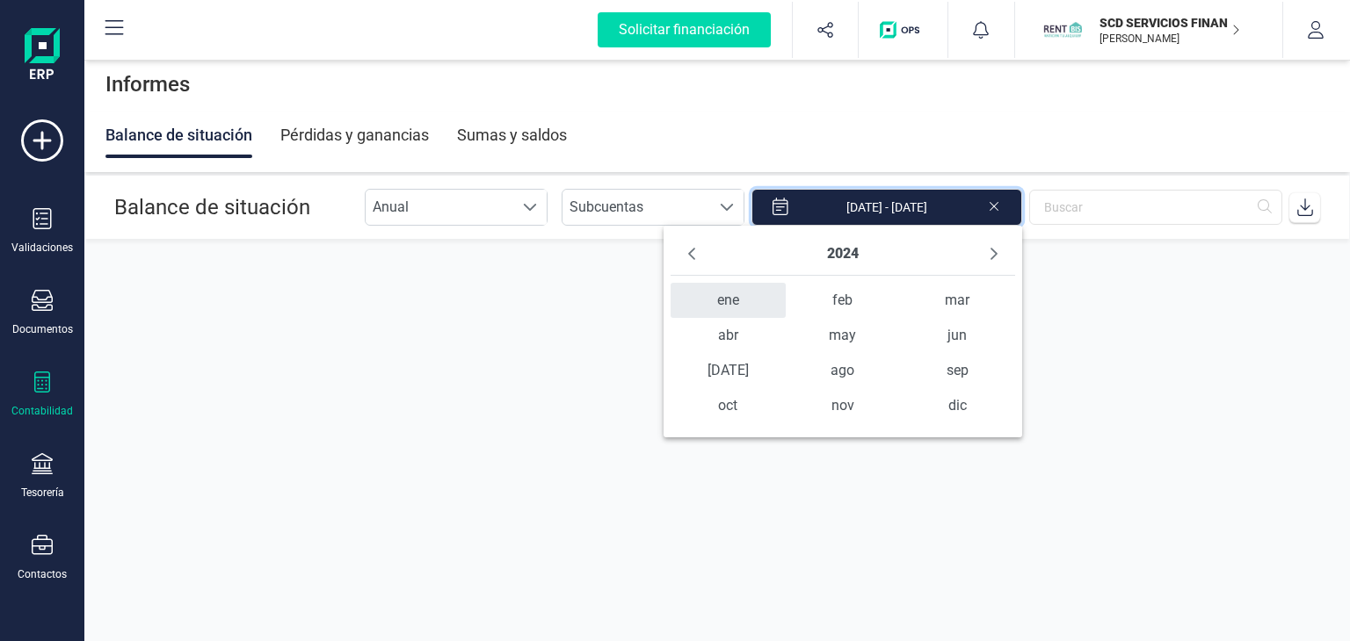
click at [740, 303] on span "ene" at bounding box center [727, 300] width 115 height 35
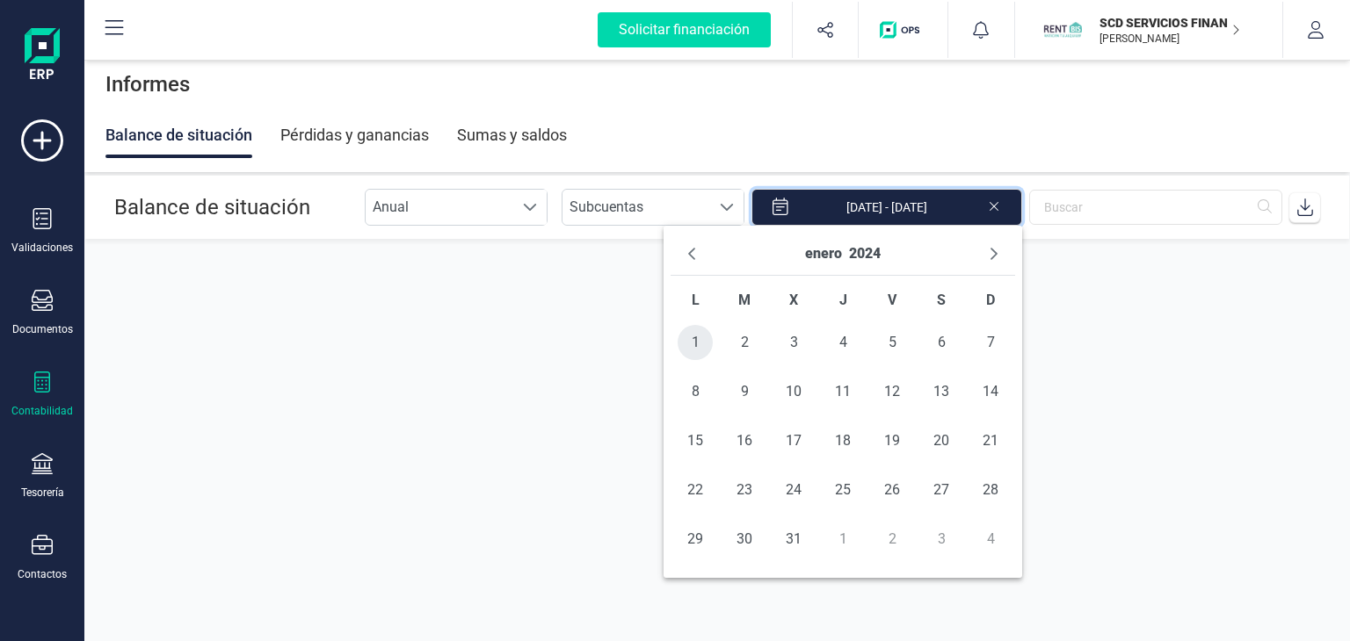
click at [699, 338] on span "1" at bounding box center [694, 342] width 35 height 35
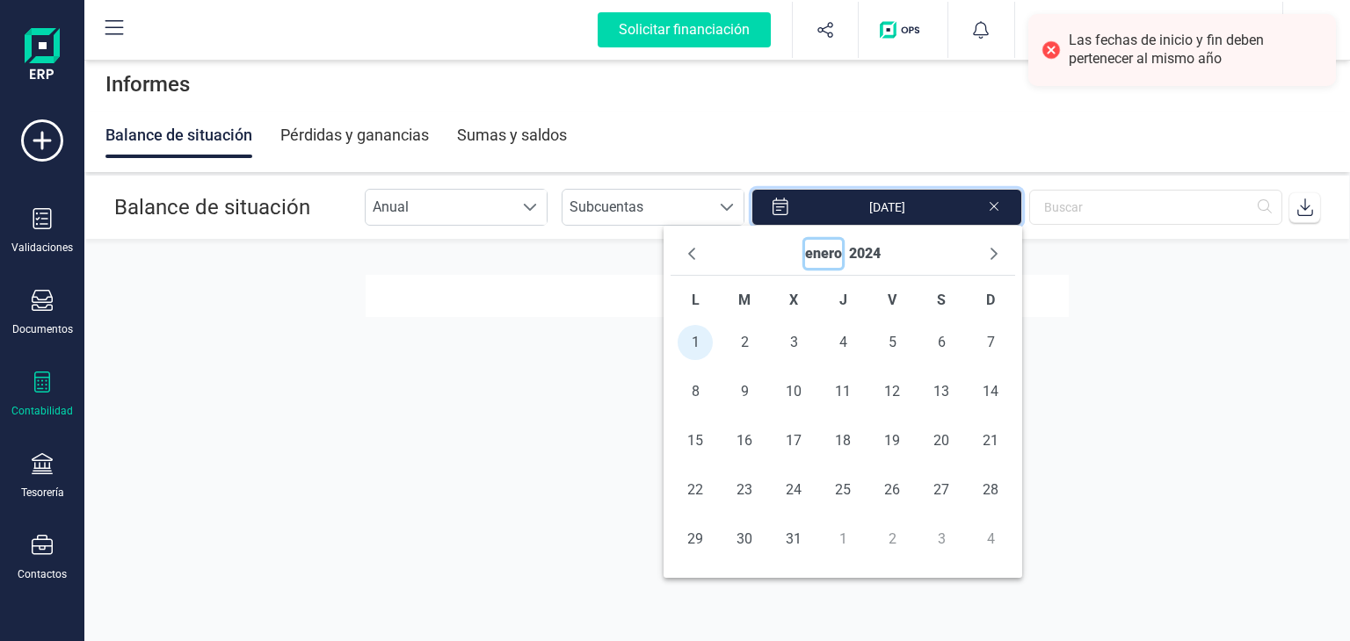
click at [831, 254] on button "enero" at bounding box center [823, 254] width 37 height 28
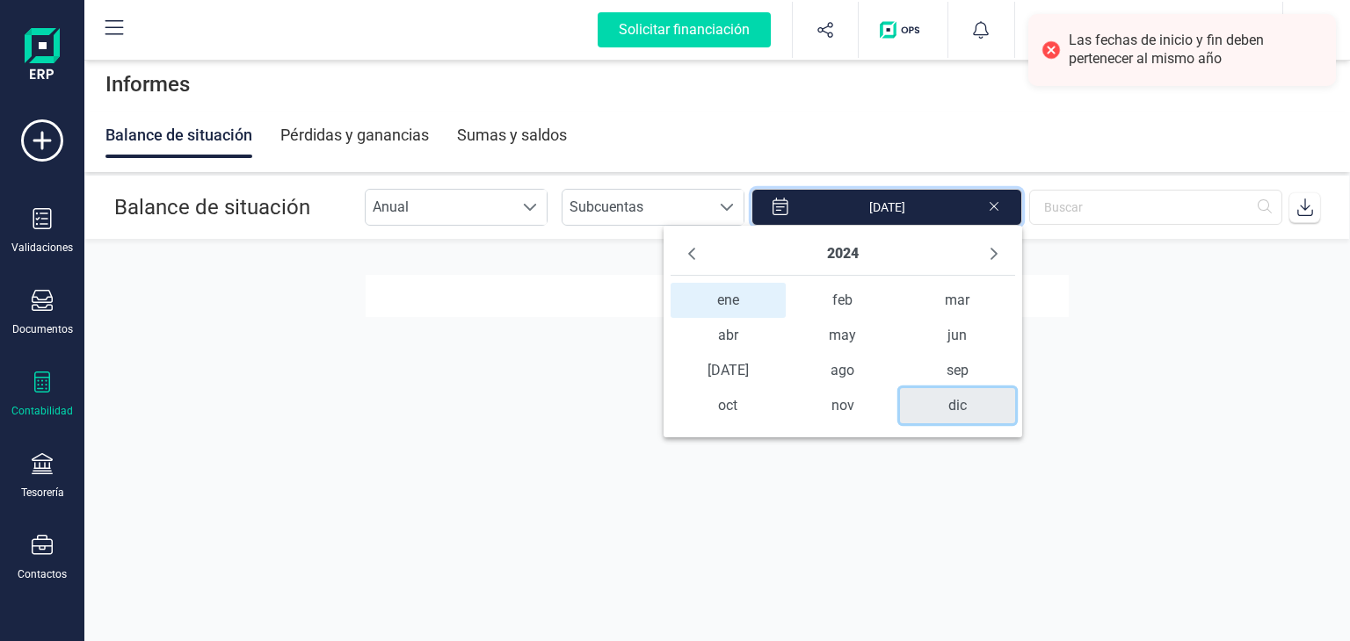
click at [963, 408] on span "dic" at bounding box center [957, 405] width 115 height 35
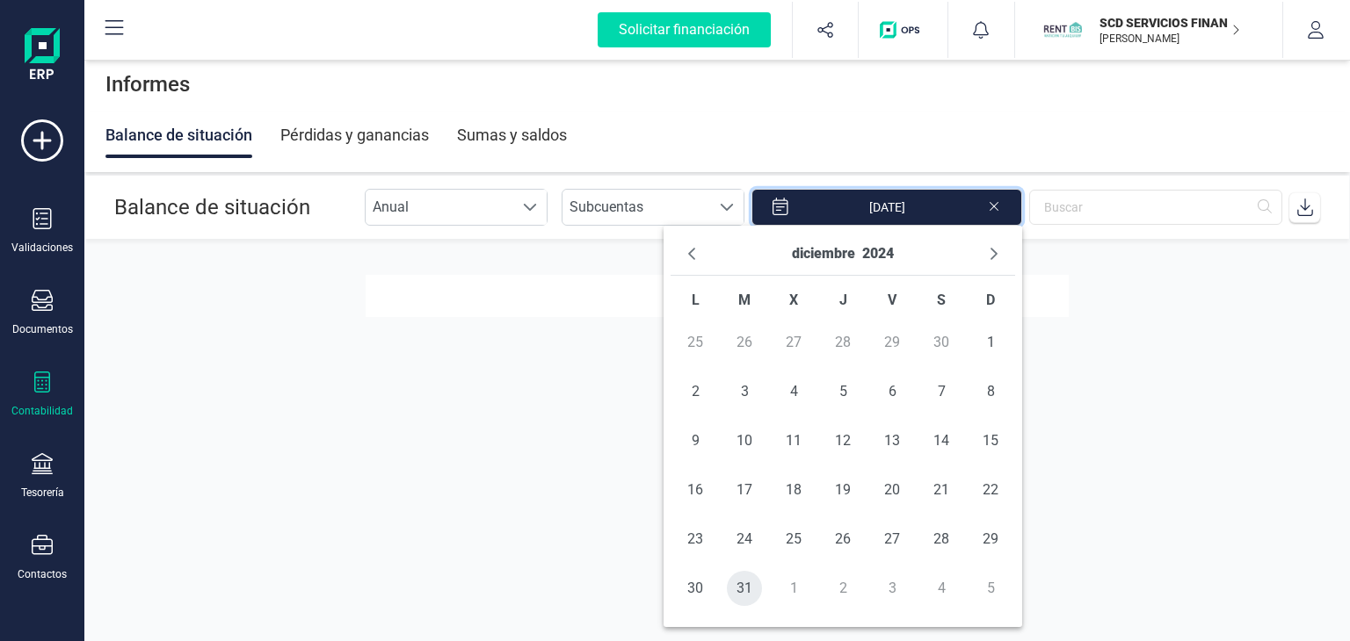
click at [741, 586] on span "31" at bounding box center [744, 588] width 35 height 35
type input "01/01/2024 - 31/12/2024"
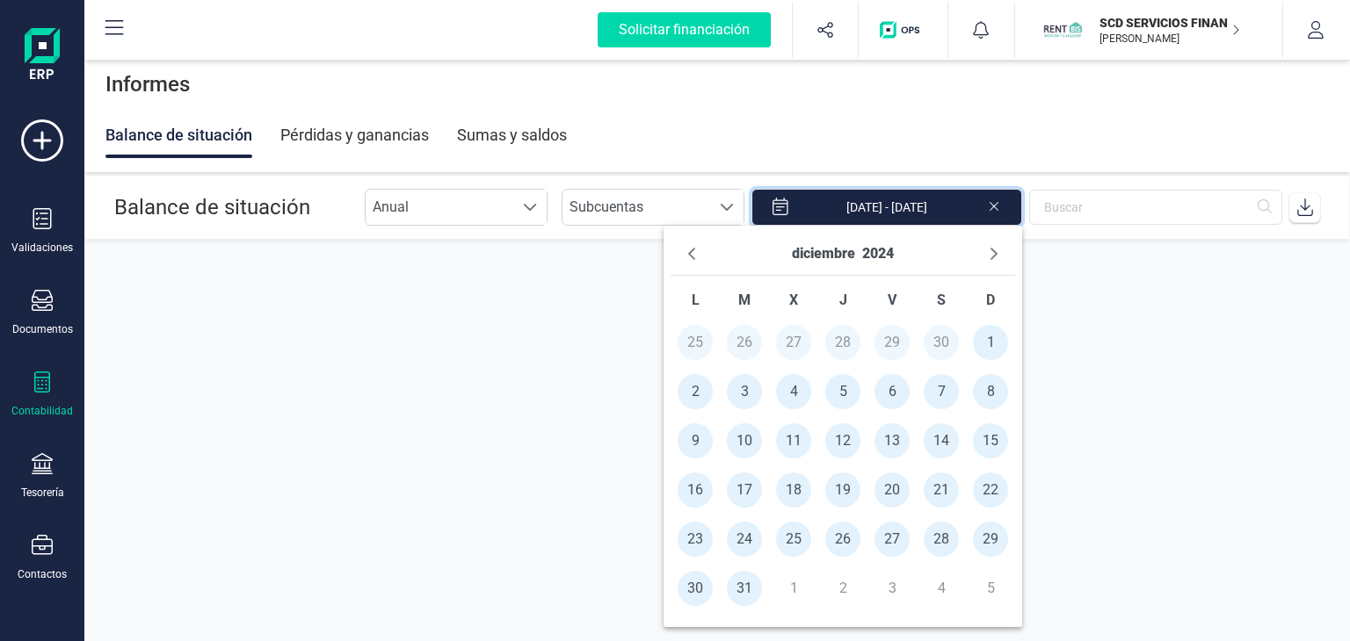
click at [1127, 387] on section "Balance de situación Anual Anual Subcuentas Subcuentas 01/01/2024 - 31/12/2024" at bounding box center [716, 376] width 1265 height 401
click at [489, 352] on section "Balance de situación Anual Anual Subcuentas Subcuentas 01/01/2024 - 31/12/2024" at bounding box center [716, 376] width 1265 height 401
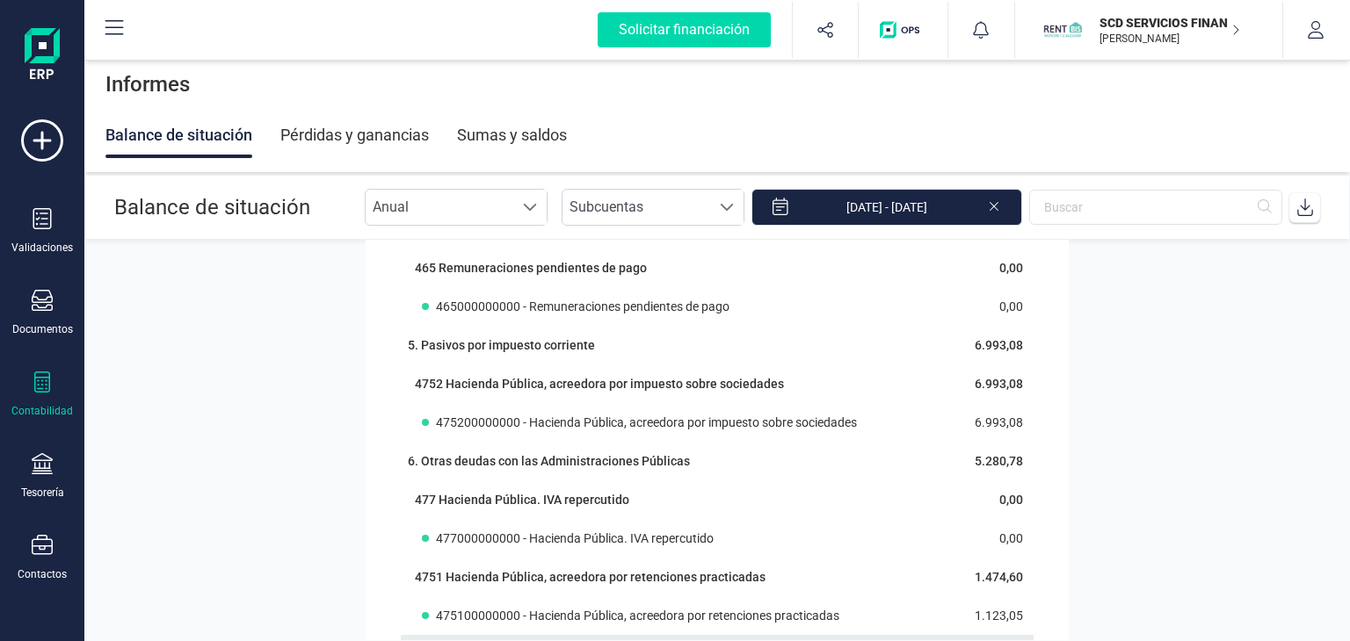
scroll to position [14984, 0]
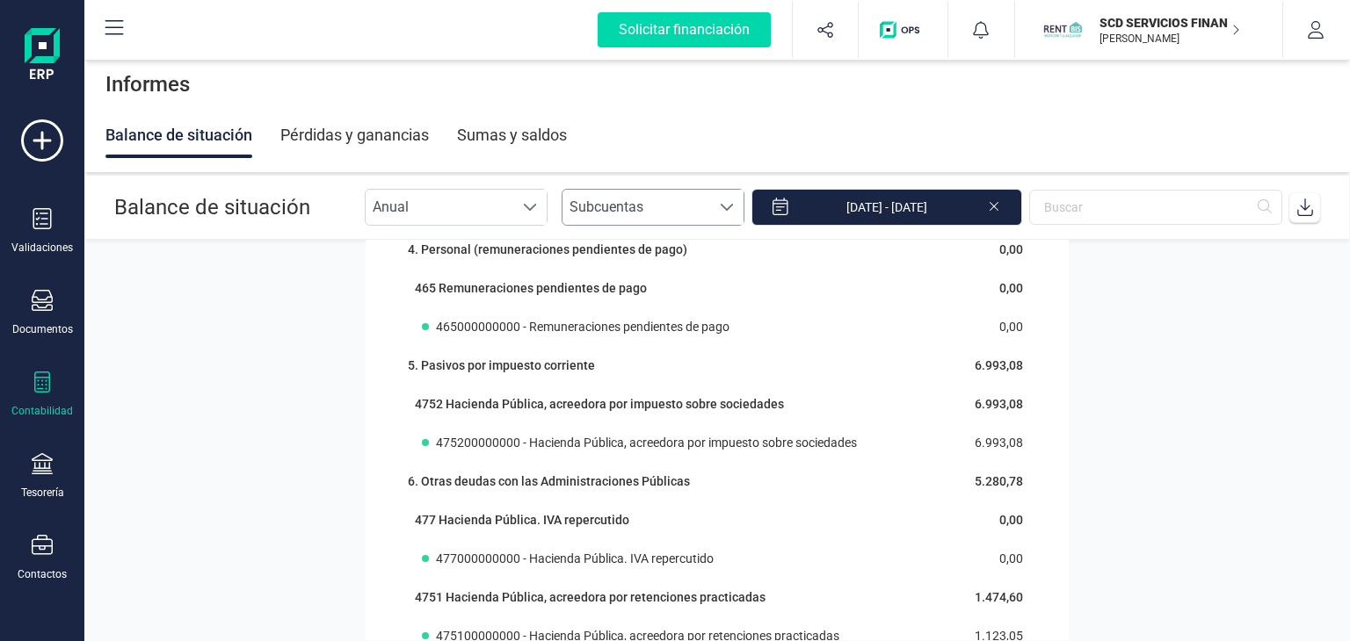
click at [734, 204] on span at bounding box center [727, 207] width 14 height 14
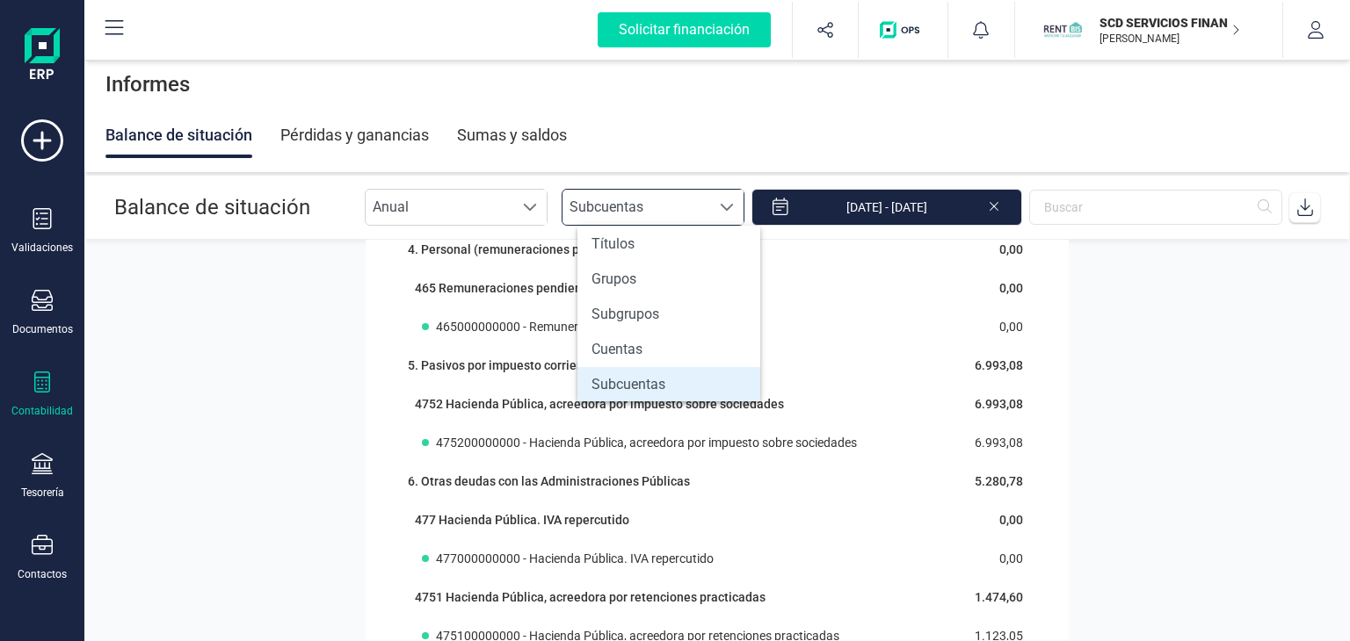
scroll to position [49, 0]
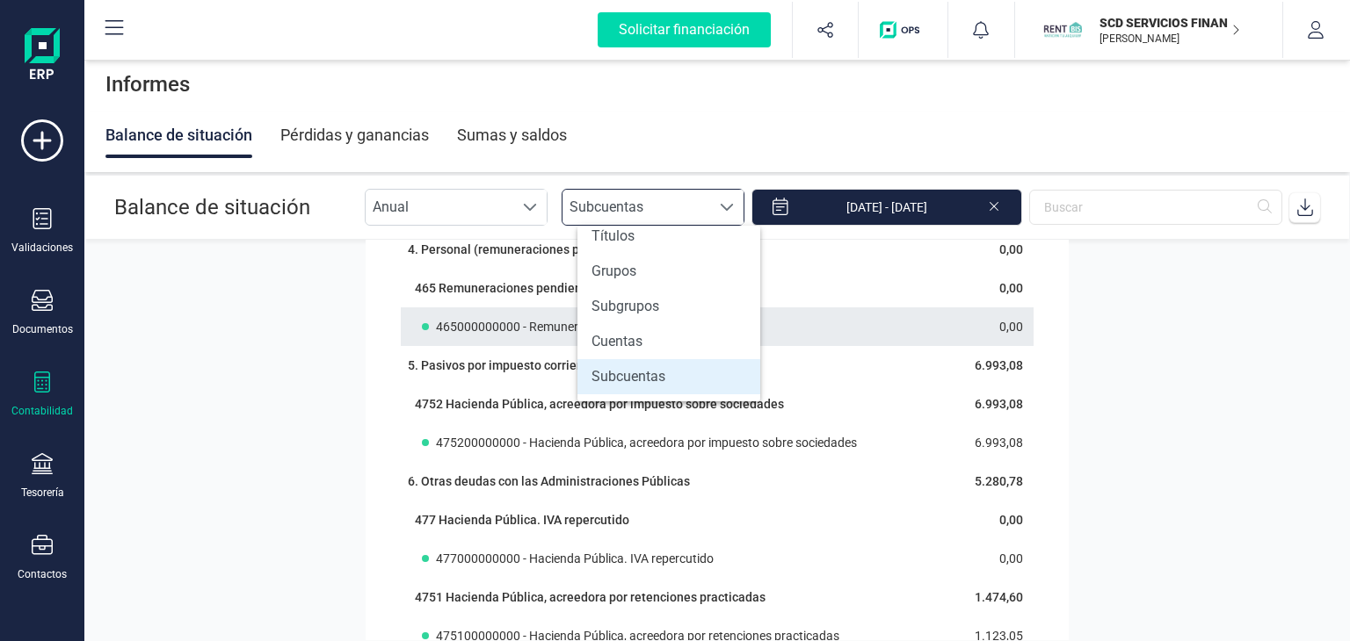
click at [855, 328] on div "465000000000 - Remuneraciones pendientes de pago" at bounding box center [671, 327] width 498 height 18
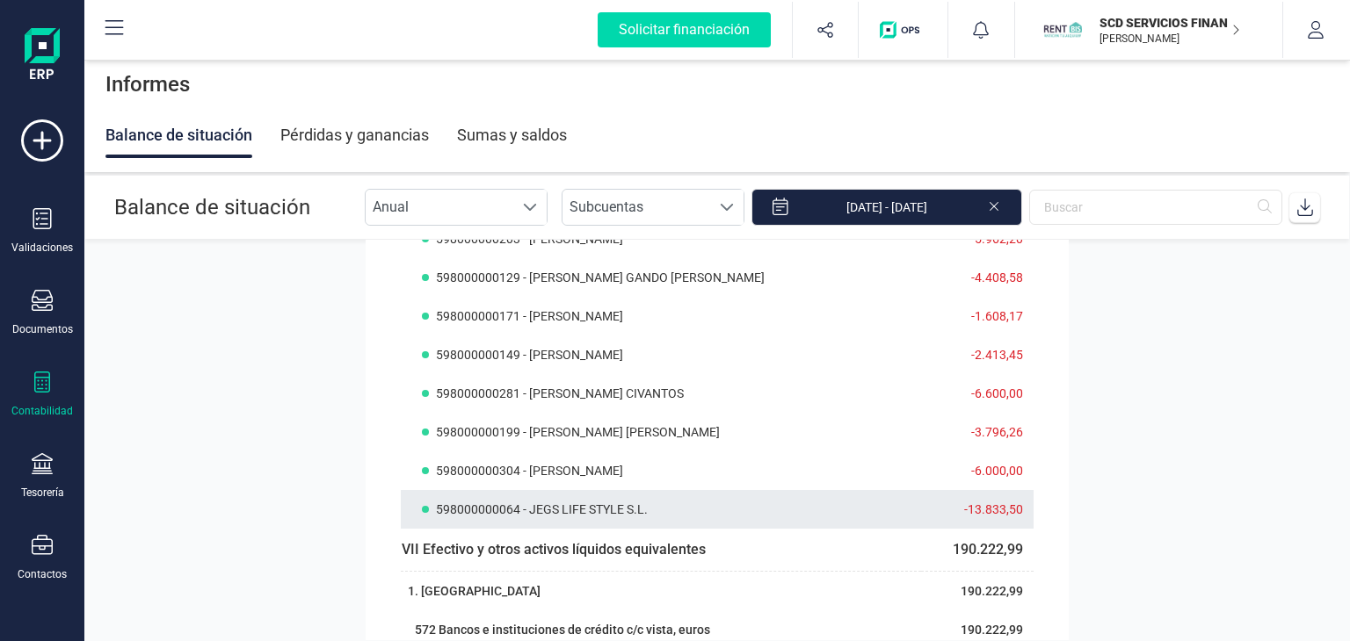
scroll to position [9577, 0]
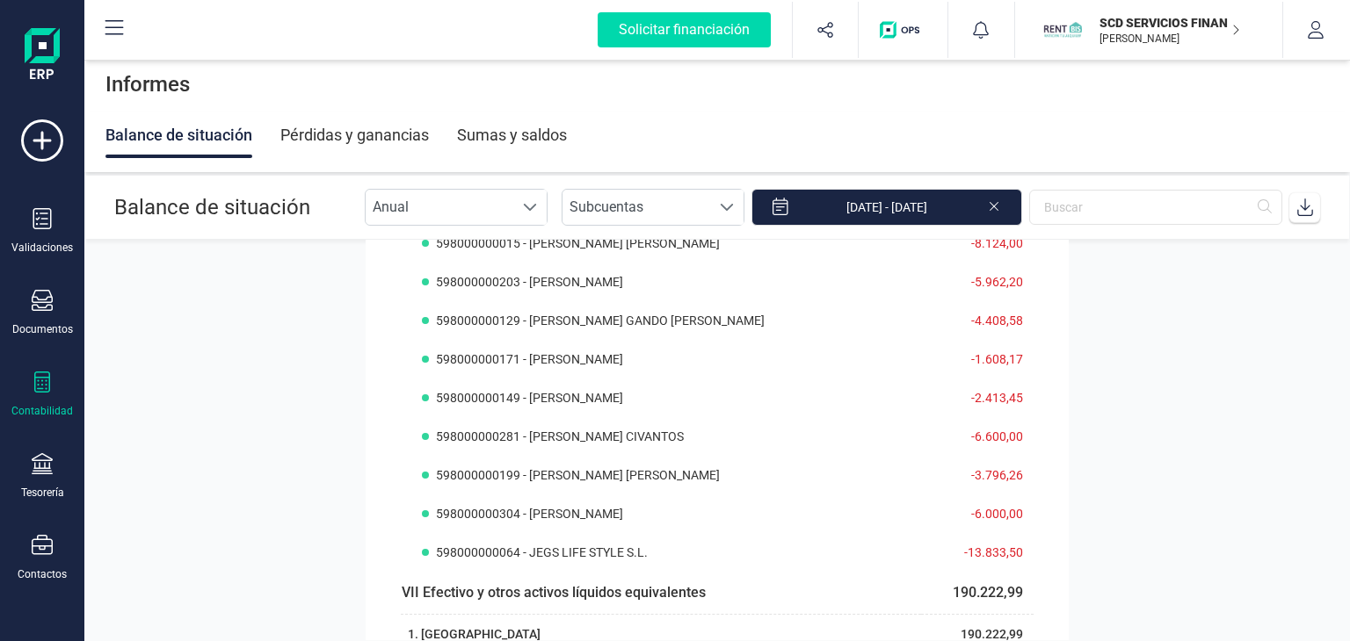
click at [341, 133] on div "Pérdidas y ganancias" at bounding box center [354, 135] width 148 height 46
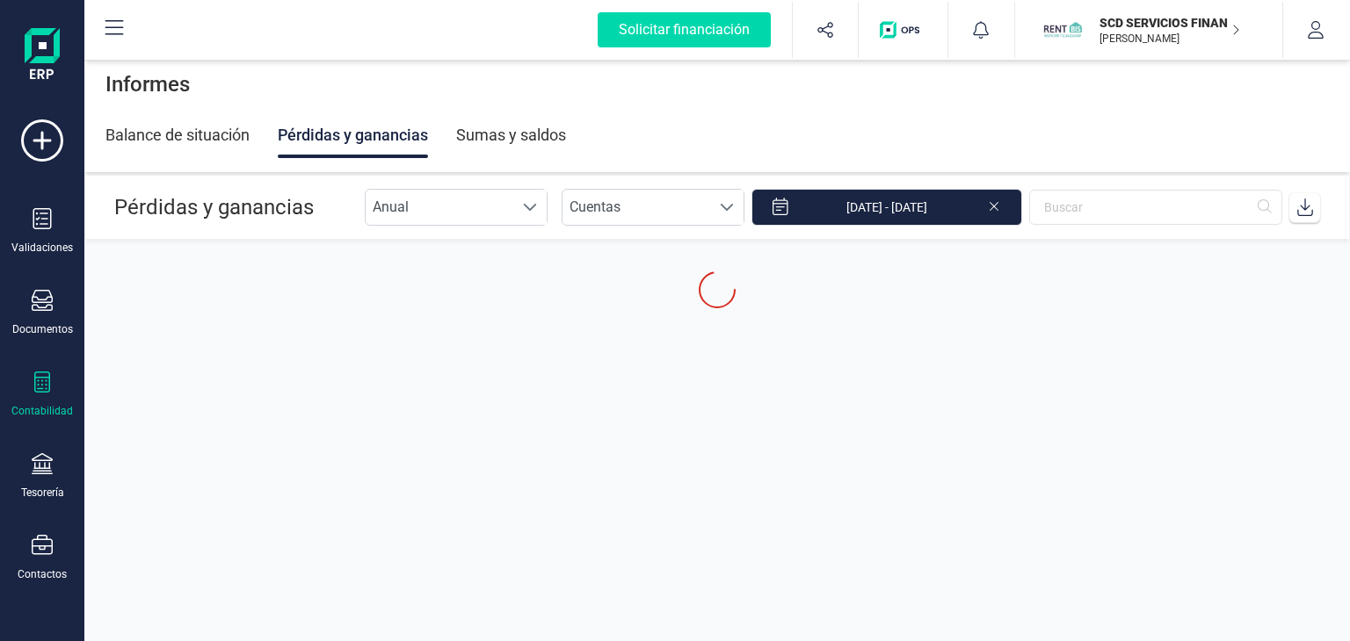
click at [409, 370] on section "Pérdidas y ganancias Anual Anual Cuentas Cuentas 01/01/2024 - 31/12/2024" at bounding box center [716, 376] width 1265 height 401
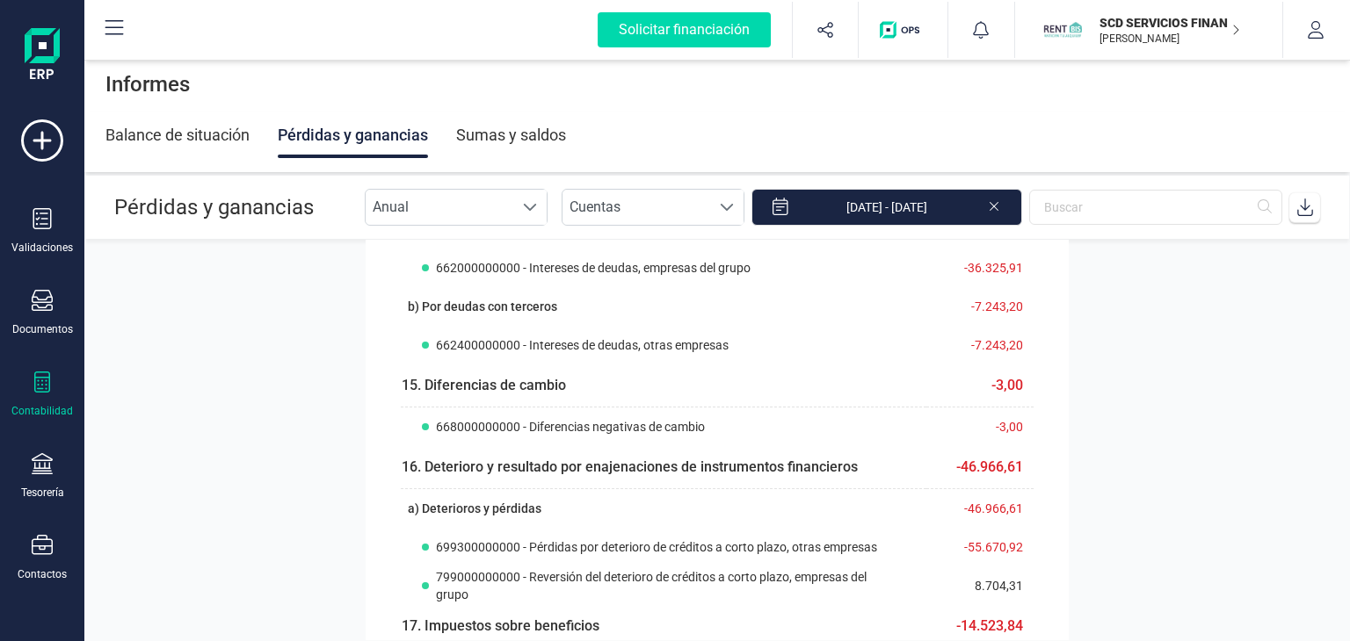
scroll to position [1669, 0]
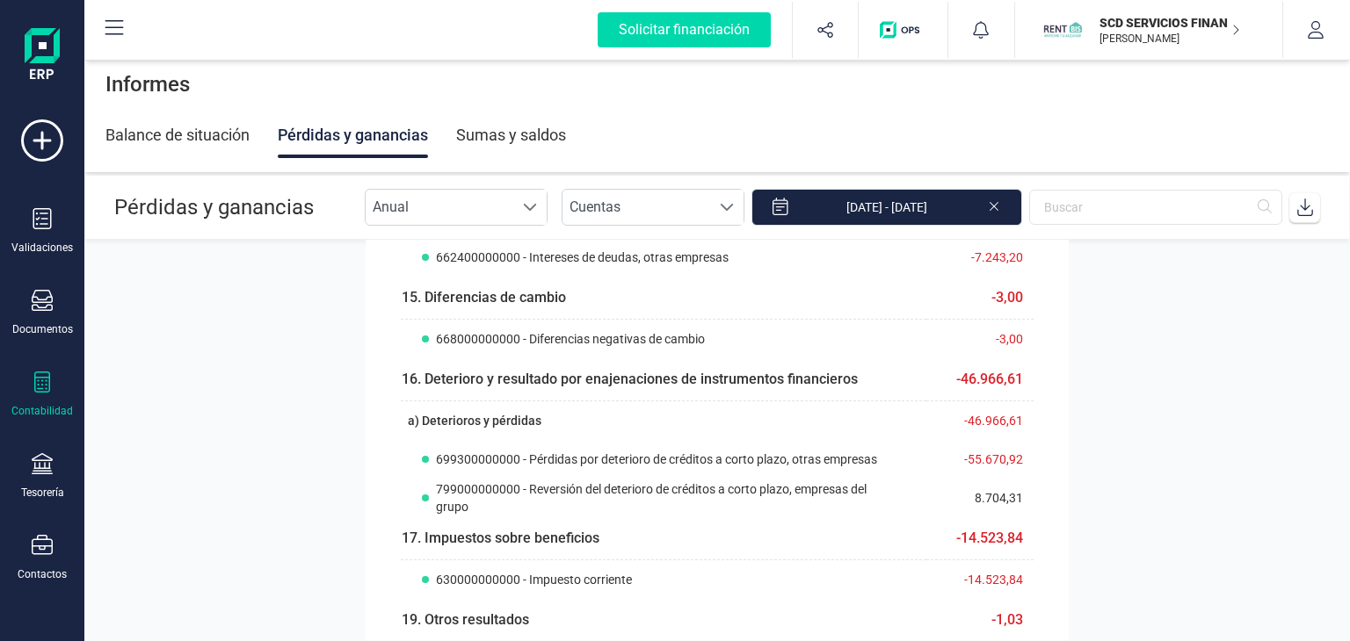
click at [190, 120] on div "Balance de situación" at bounding box center [177, 135] width 144 height 46
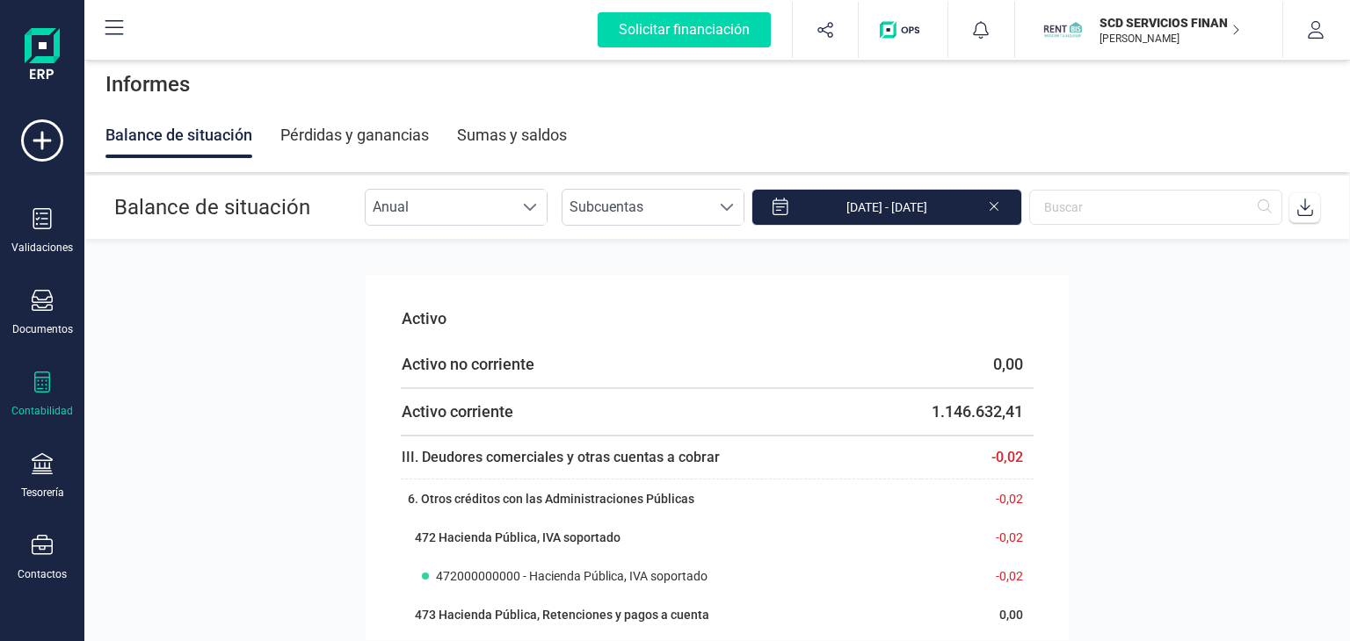
click at [193, 127] on div "Balance de situación" at bounding box center [178, 135] width 147 height 46
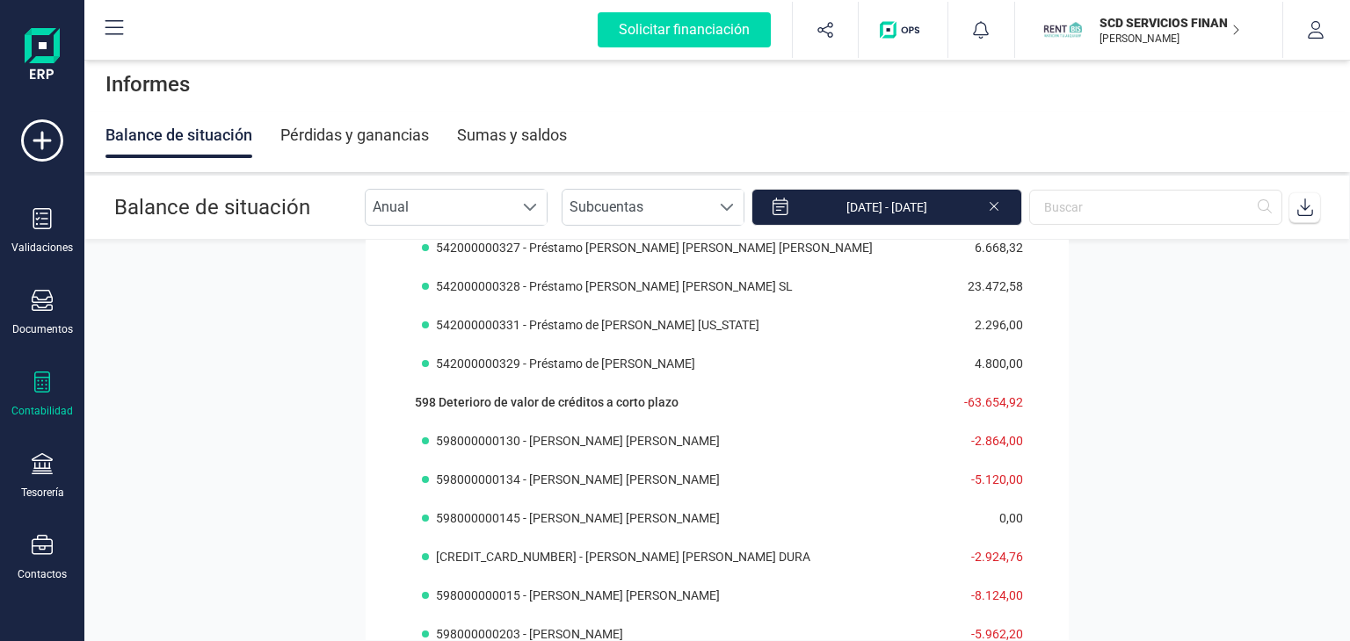
scroll to position [9138, 0]
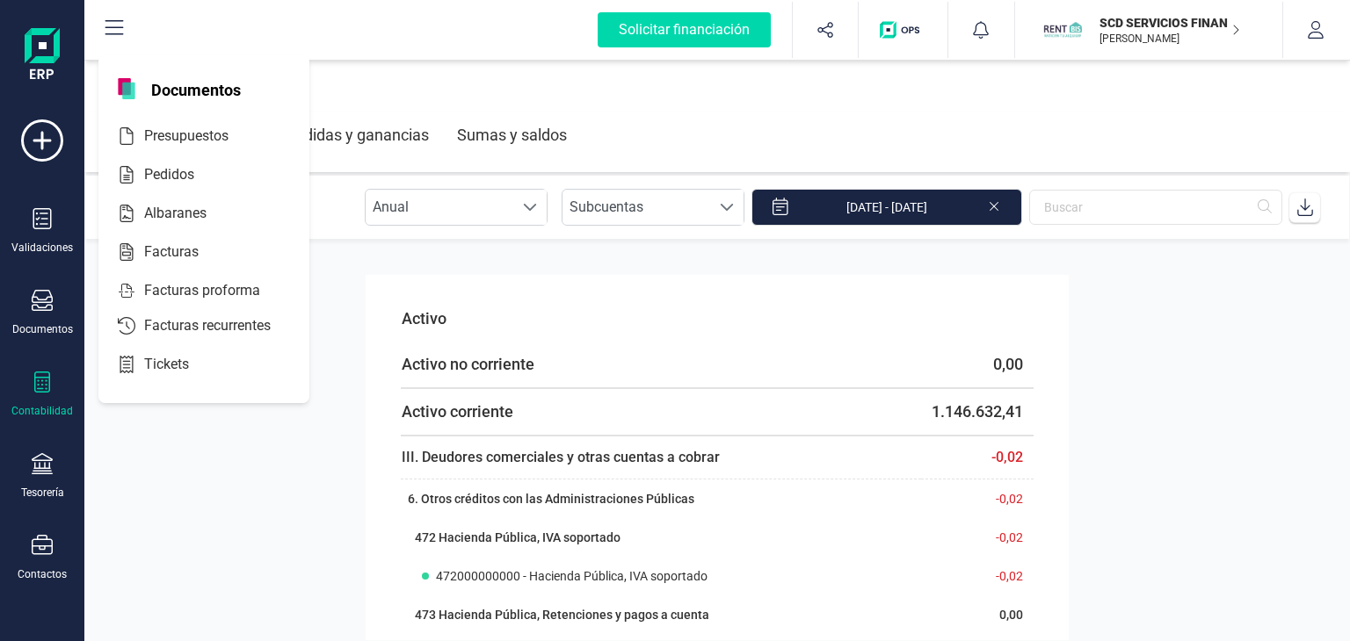
click at [41, 398] on div "Contabilidad" at bounding box center [42, 395] width 70 height 47
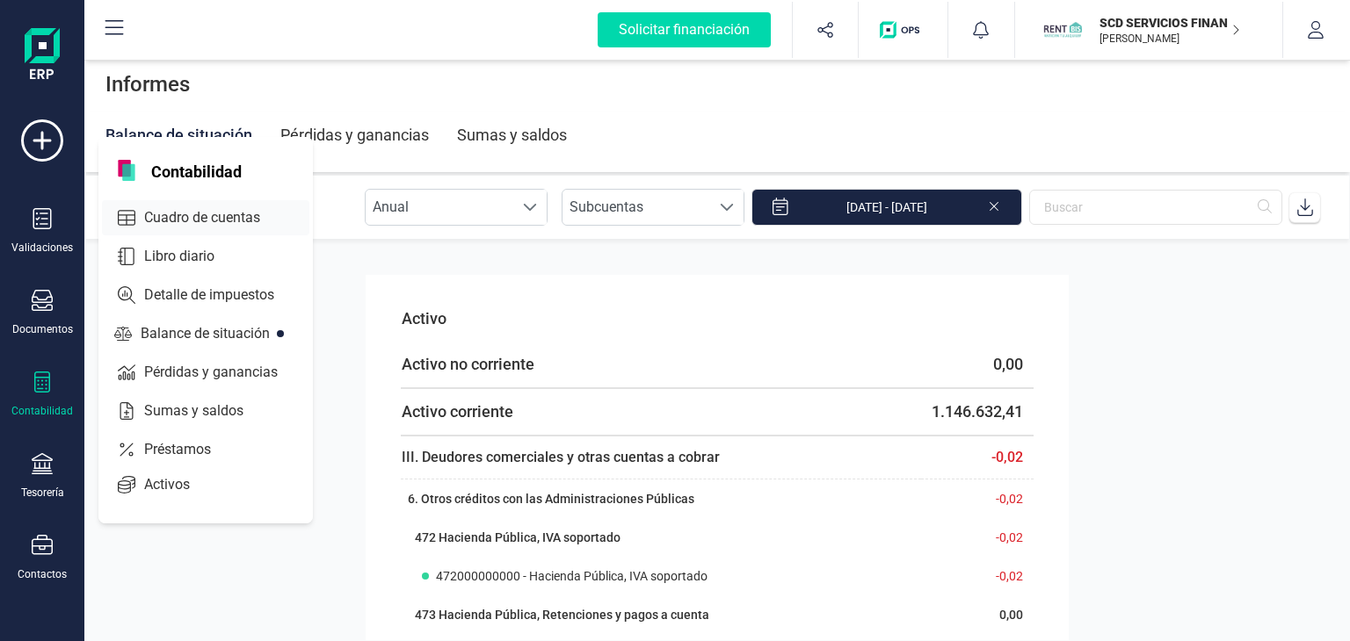
click at [190, 207] on span "Cuadro de cuentas" at bounding box center [214, 217] width 155 height 21
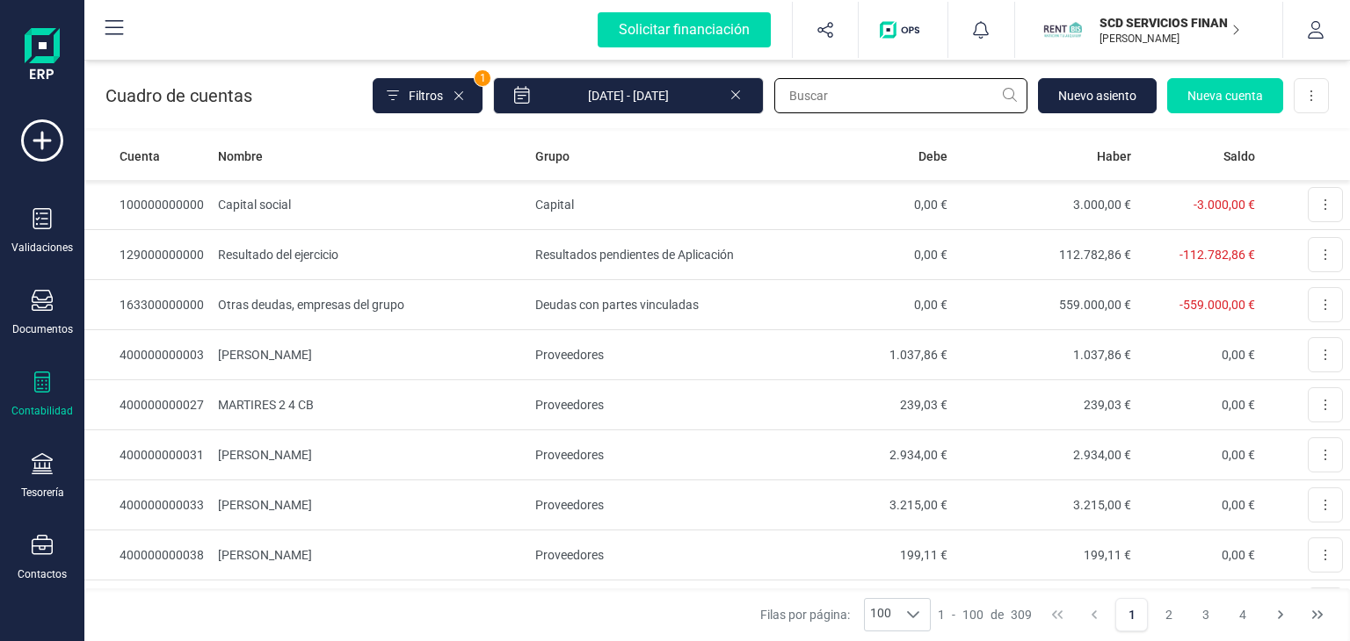
click at [886, 93] on input "text" at bounding box center [900, 95] width 253 height 35
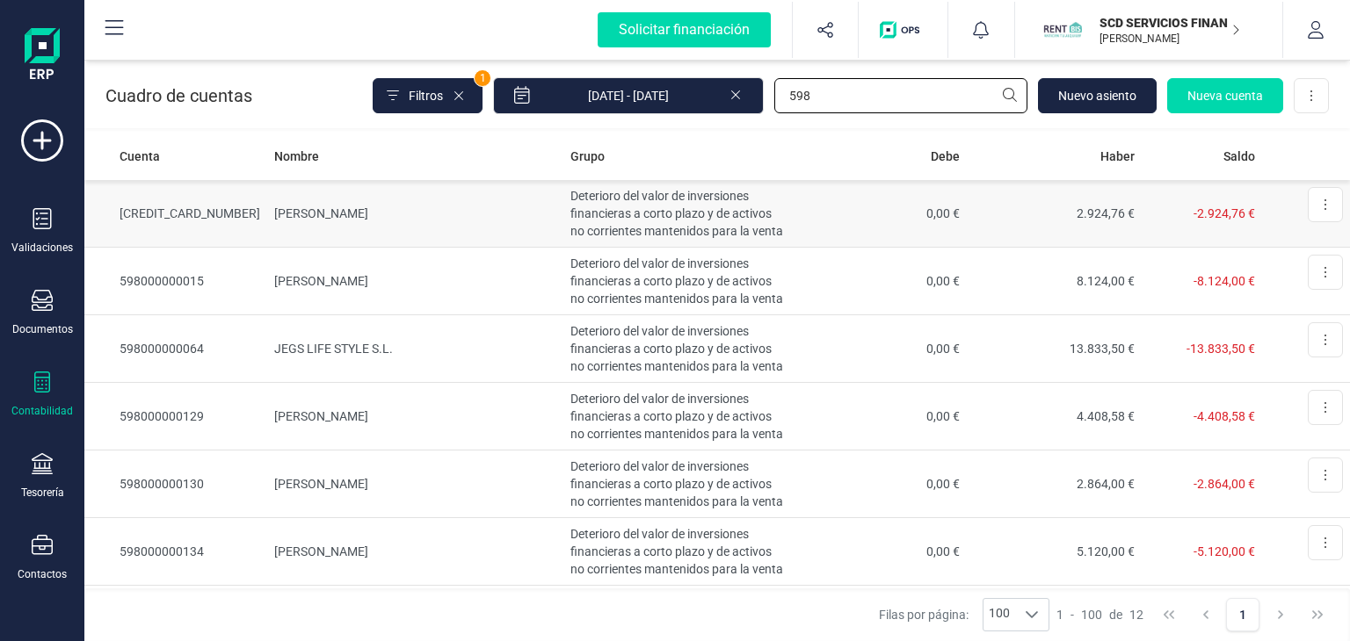
type input "598"
click at [295, 208] on td "CRISTIAN RUBEN GIL DURA" at bounding box center [415, 214] width 296 height 68
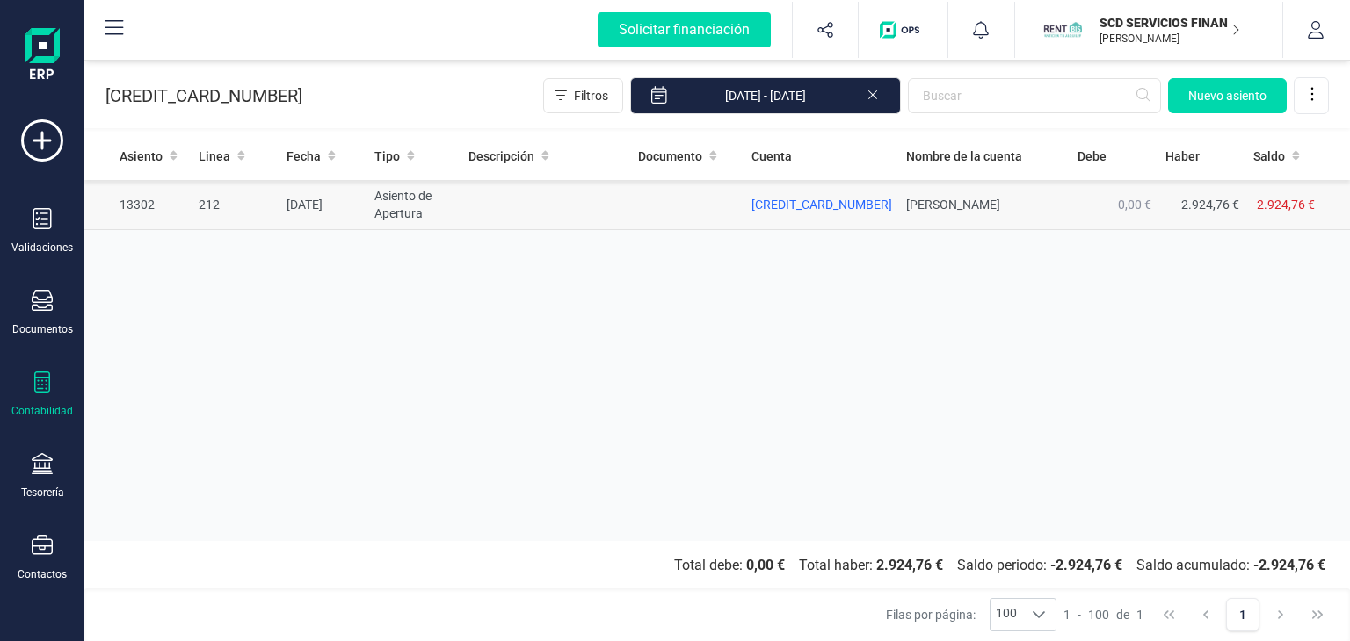
click at [678, 199] on td at bounding box center [687, 205] width 113 height 50
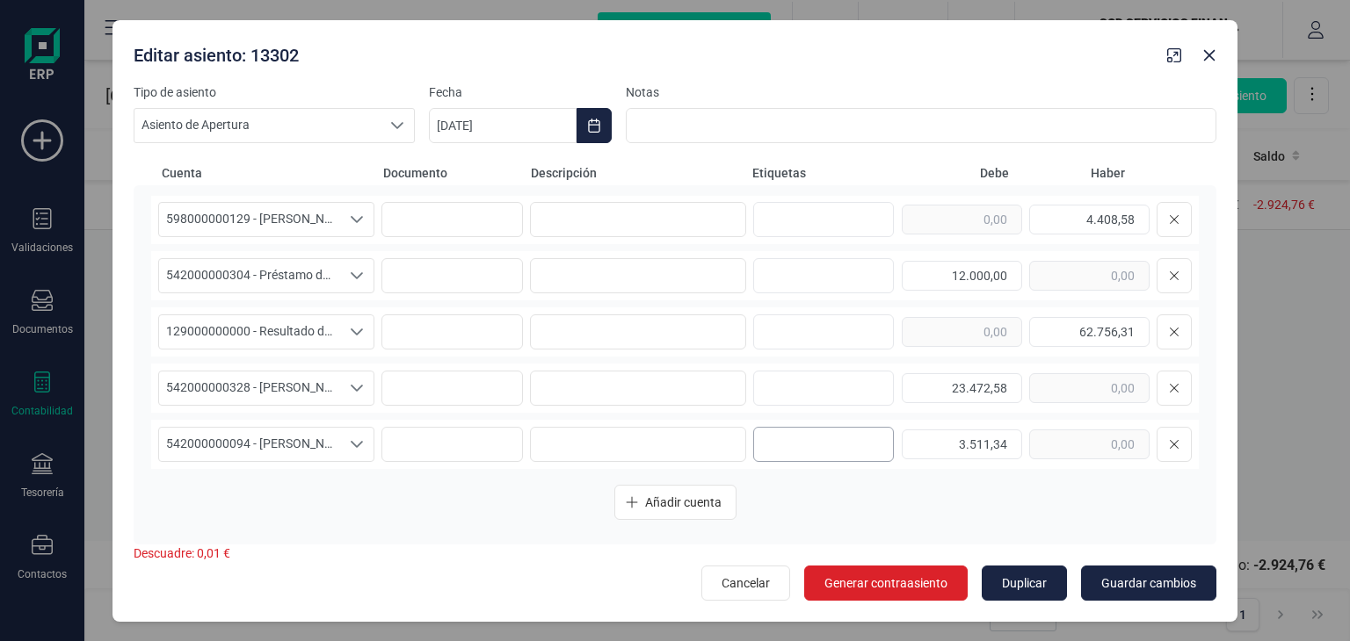
scroll to position [264, 0]
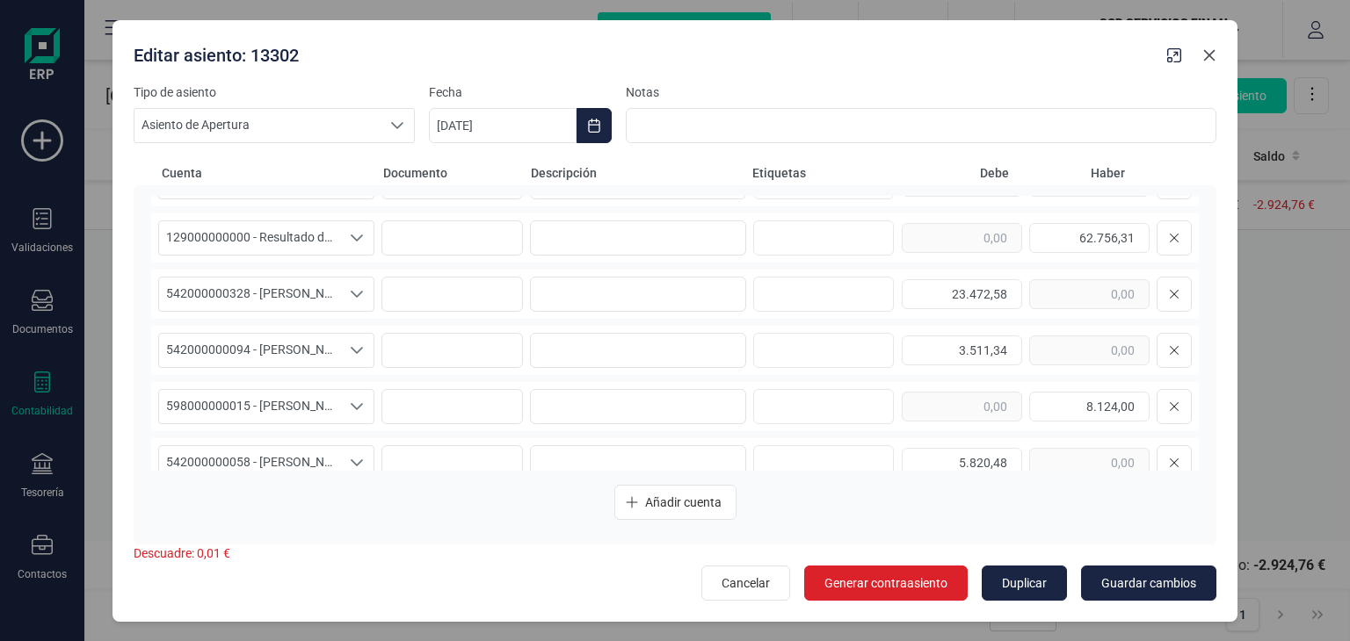
click at [1206, 54] on icon "button" at bounding box center [1209, 55] width 14 height 14
